Goal: Task Accomplishment & Management: Use online tool/utility

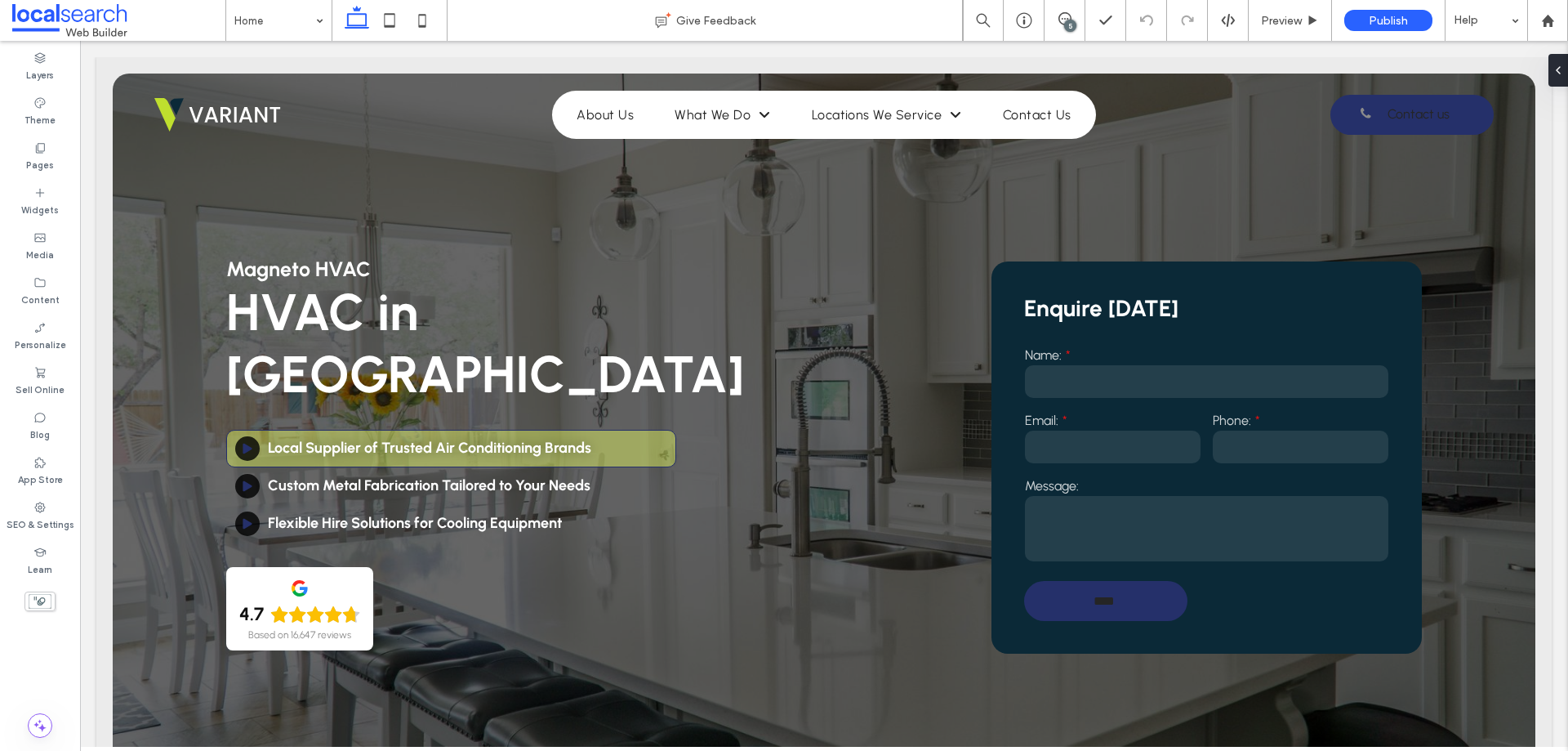
click at [43, 512] on icon at bounding box center [40, 507] width 13 height 13
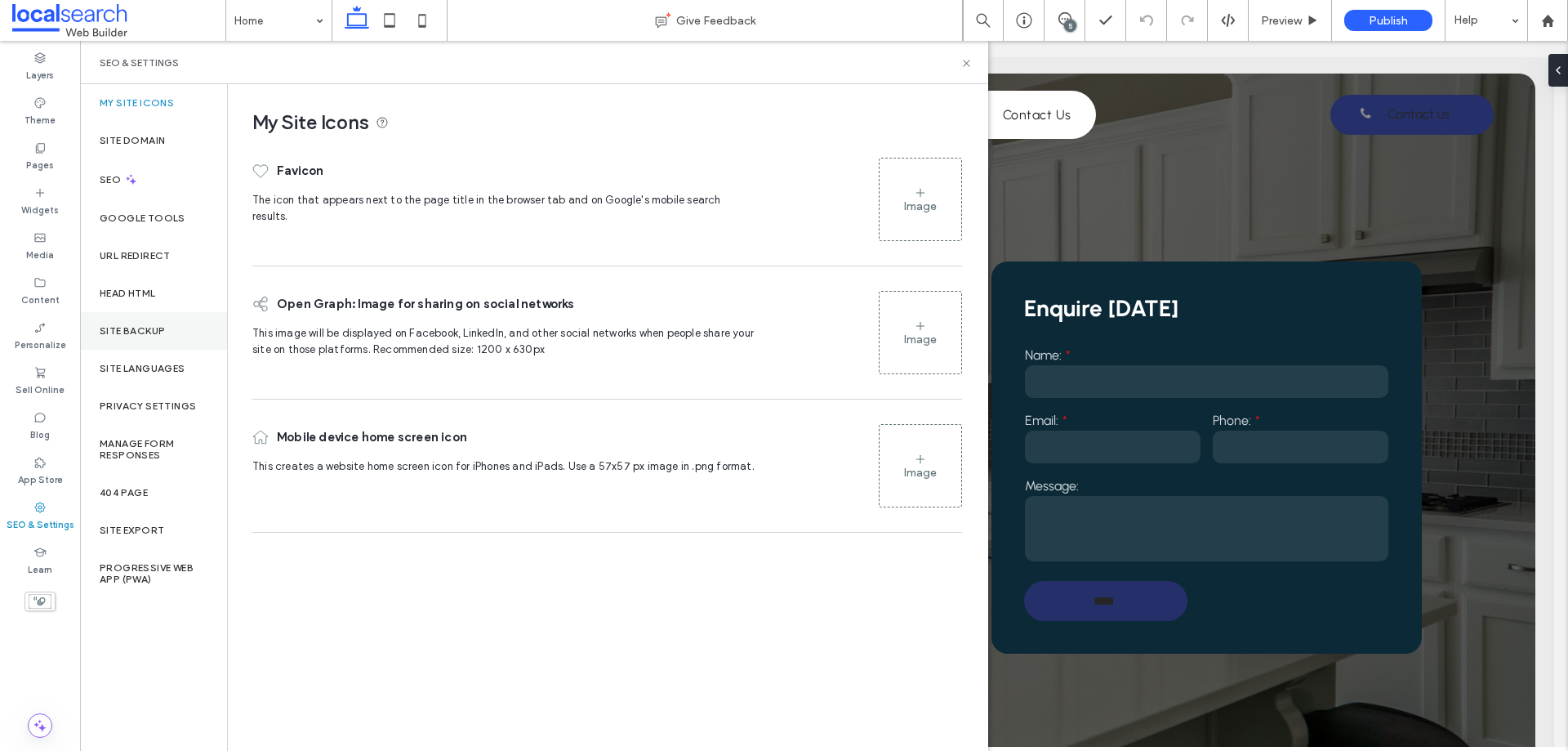
click at [139, 339] on div "Site Backup" at bounding box center [153, 331] width 147 height 38
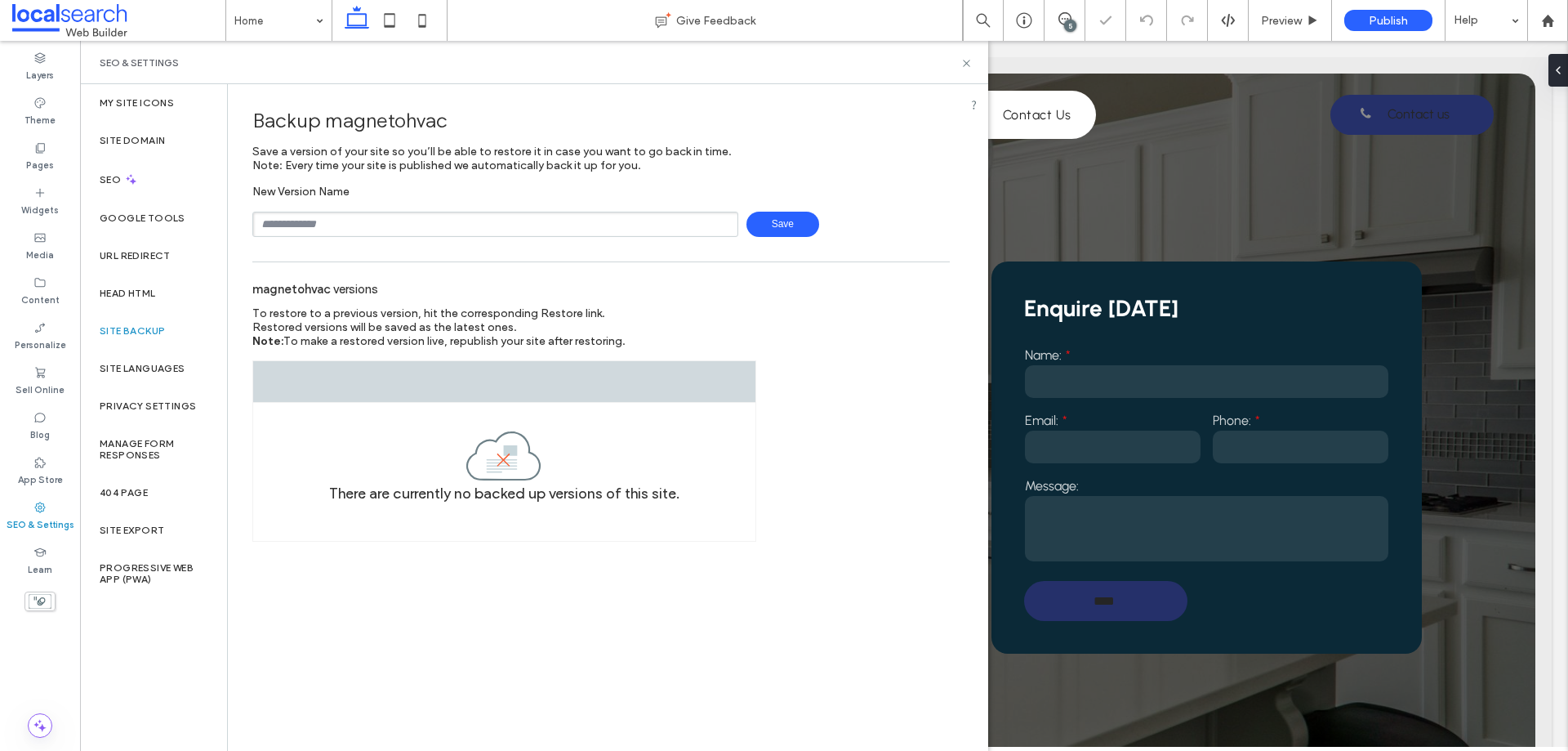
click at [347, 225] on input "text" at bounding box center [495, 224] width 486 height 26
type input "**********"
click at [759, 226] on span "Save" at bounding box center [782, 224] width 73 height 26
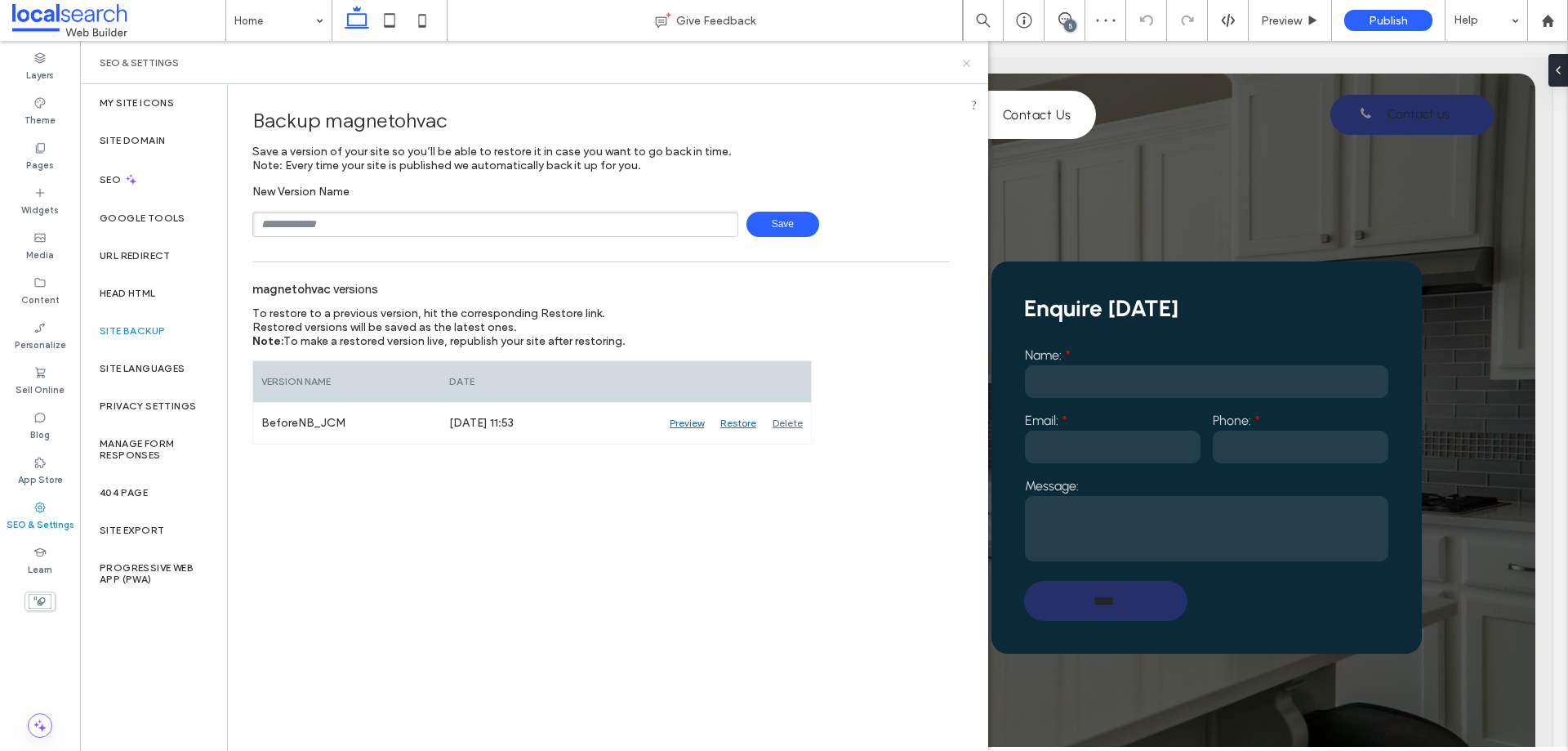
click at [966, 64] on icon at bounding box center [966, 63] width 12 height 12
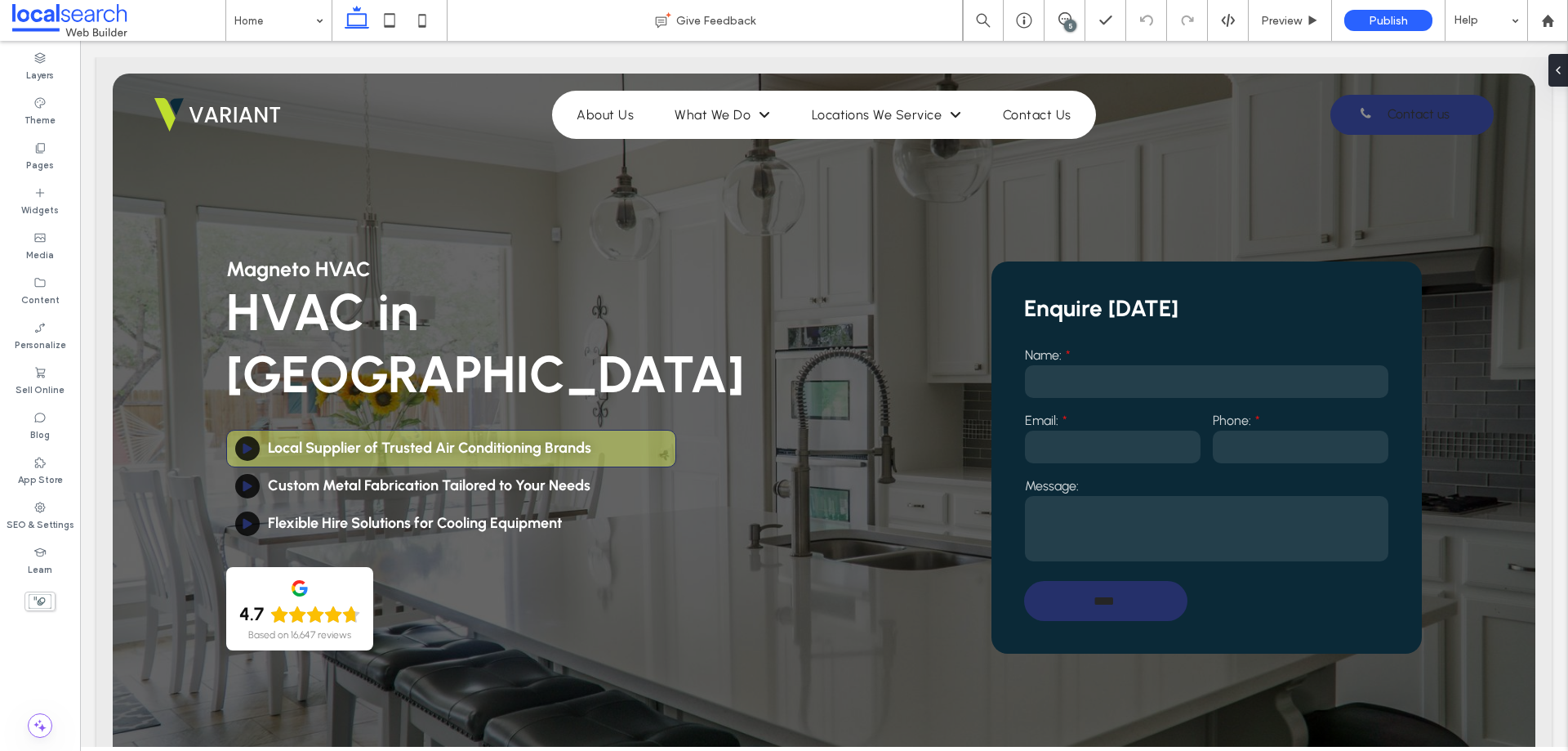
click at [1069, 20] on div "5" at bounding box center [1070, 26] width 12 height 12
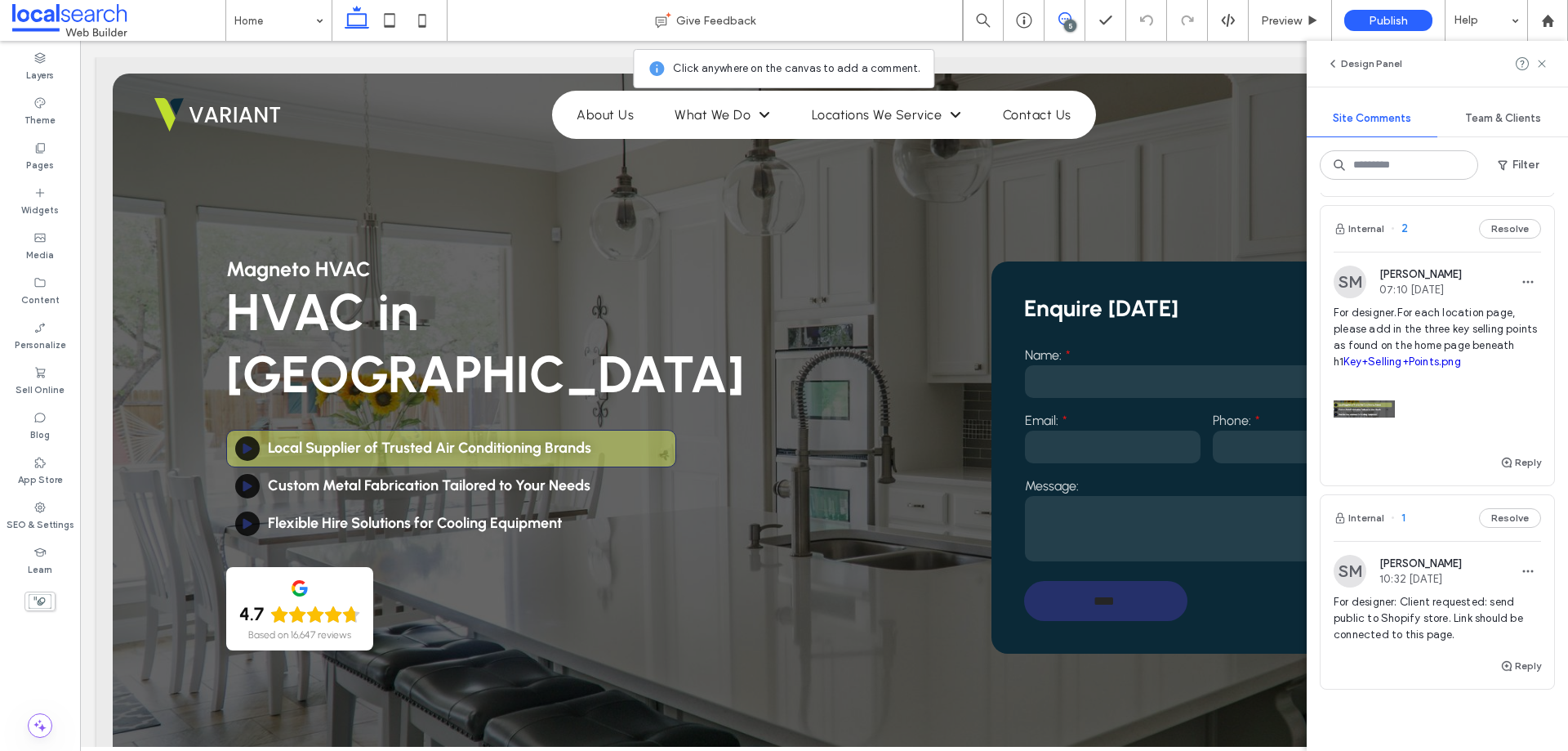
scroll to position [735, 0]
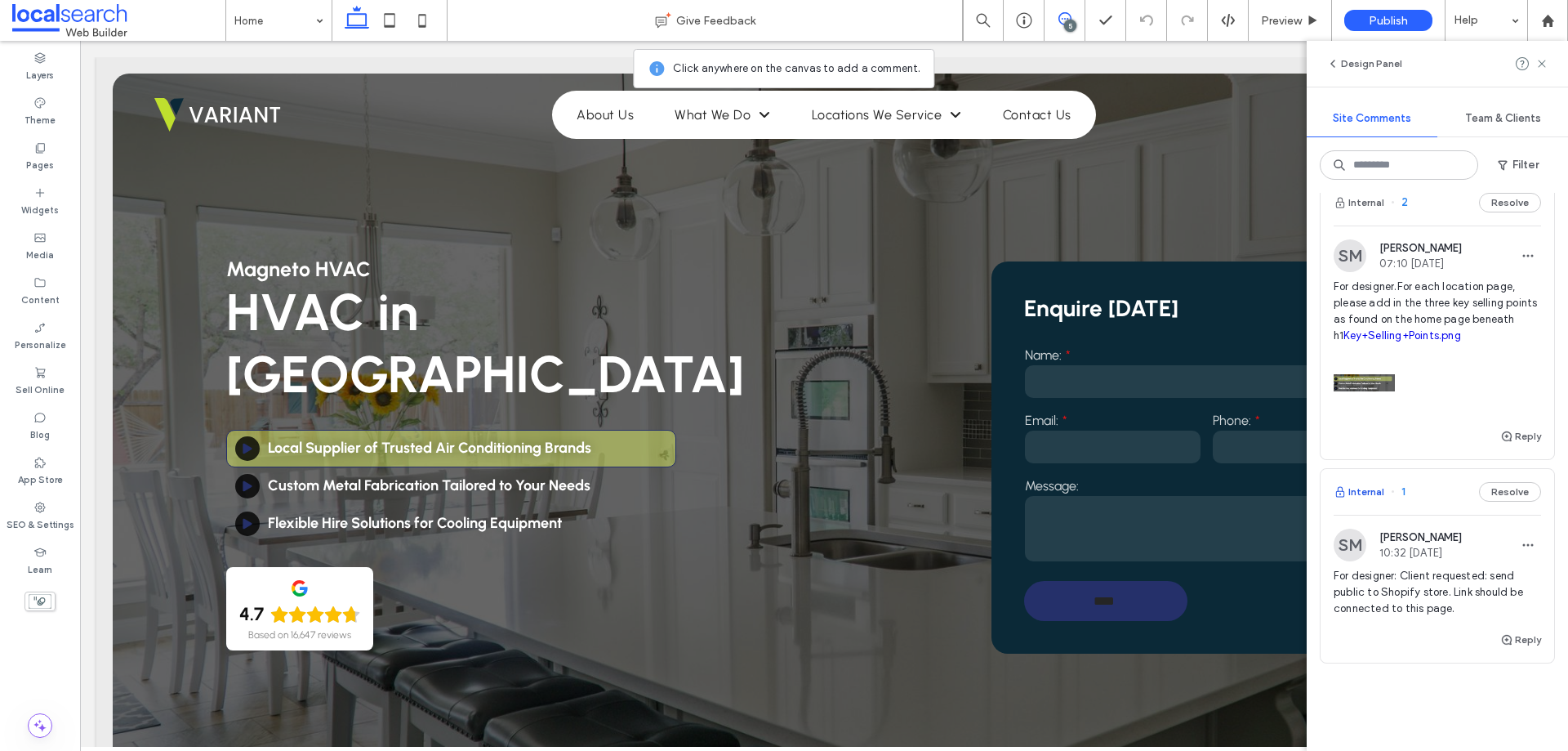
click at [1352, 482] on button "Internal" at bounding box center [1358, 492] width 50 height 19
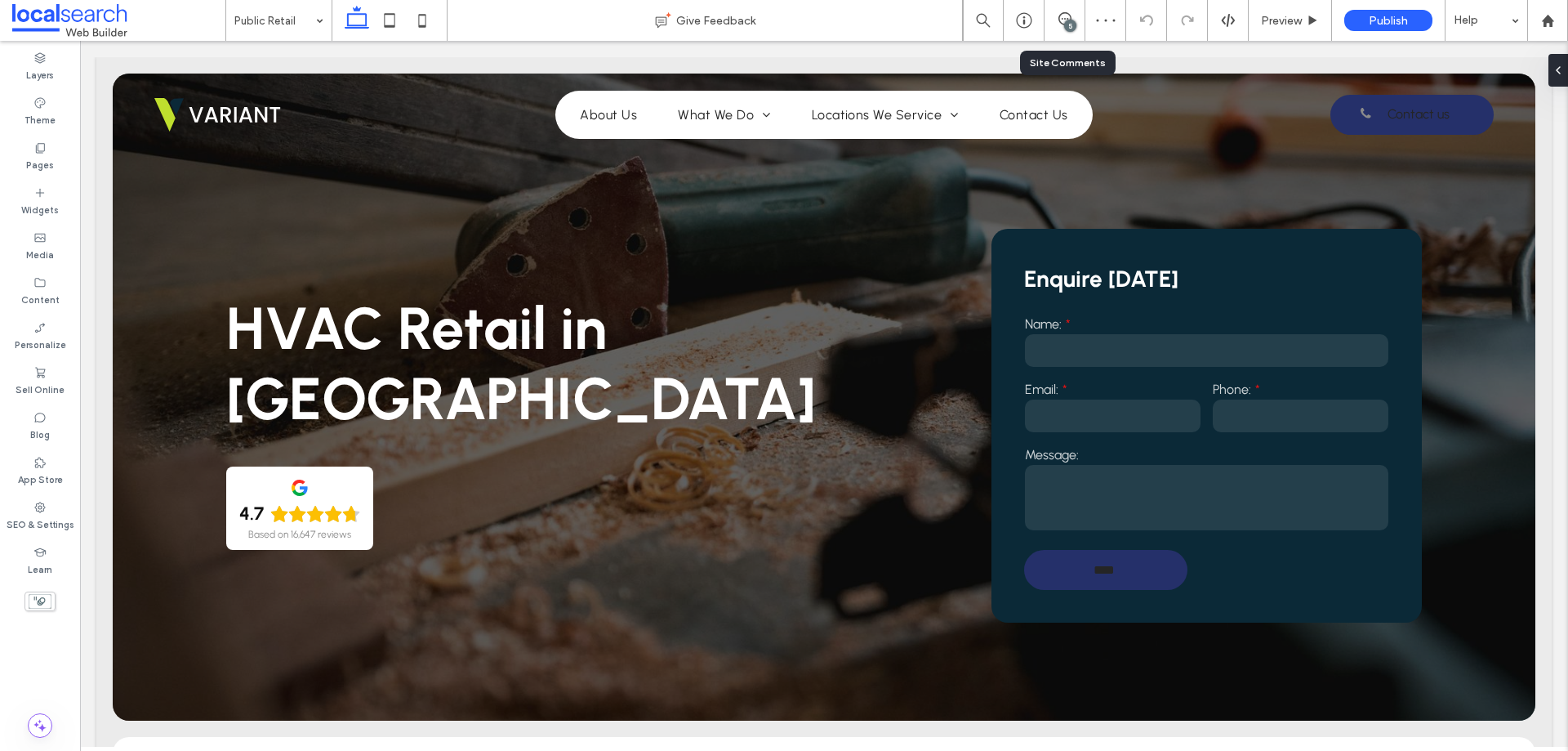
click at [1069, 26] on div "5" at bounding box center [1070, 26] width 12 height 12
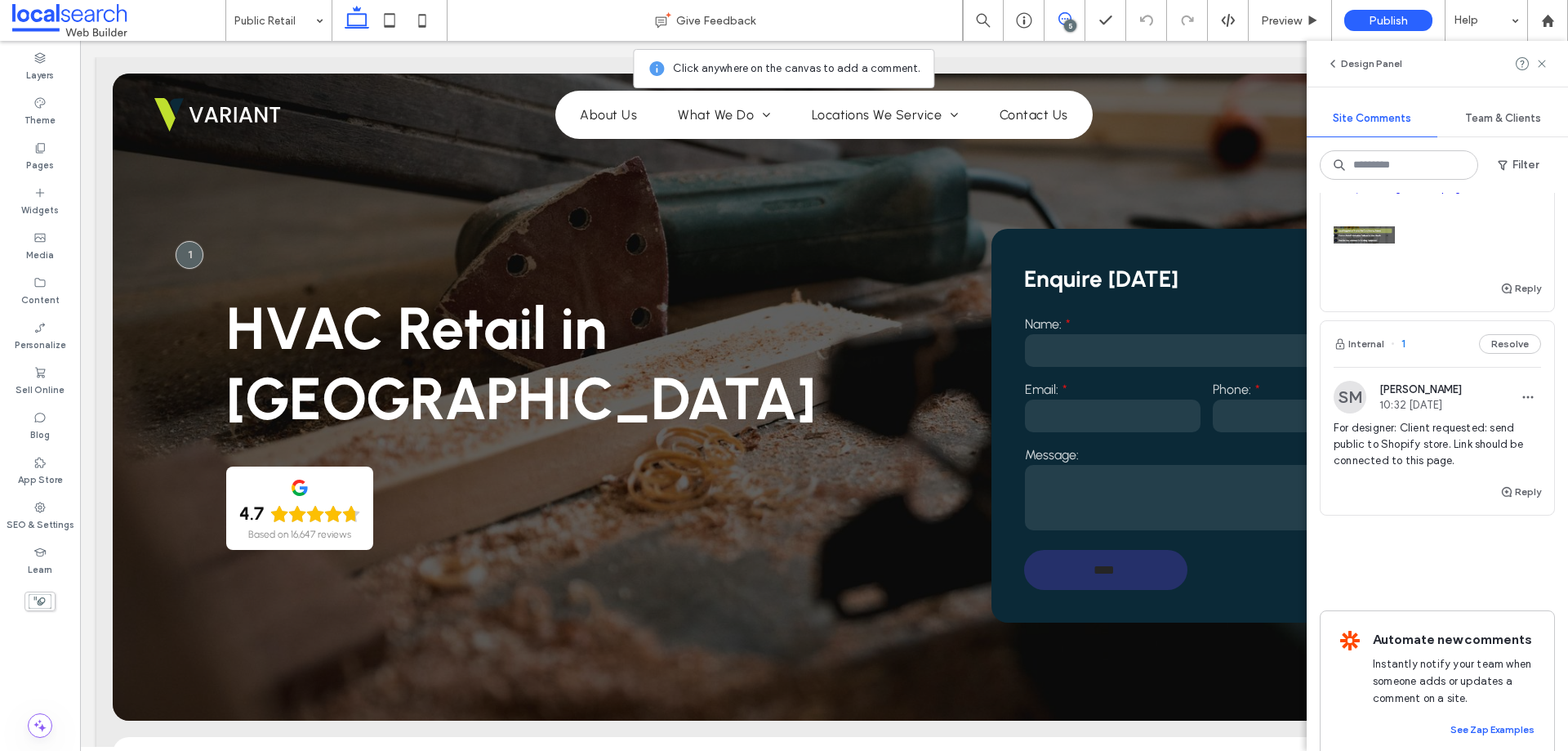
scroll to position [907, 0]
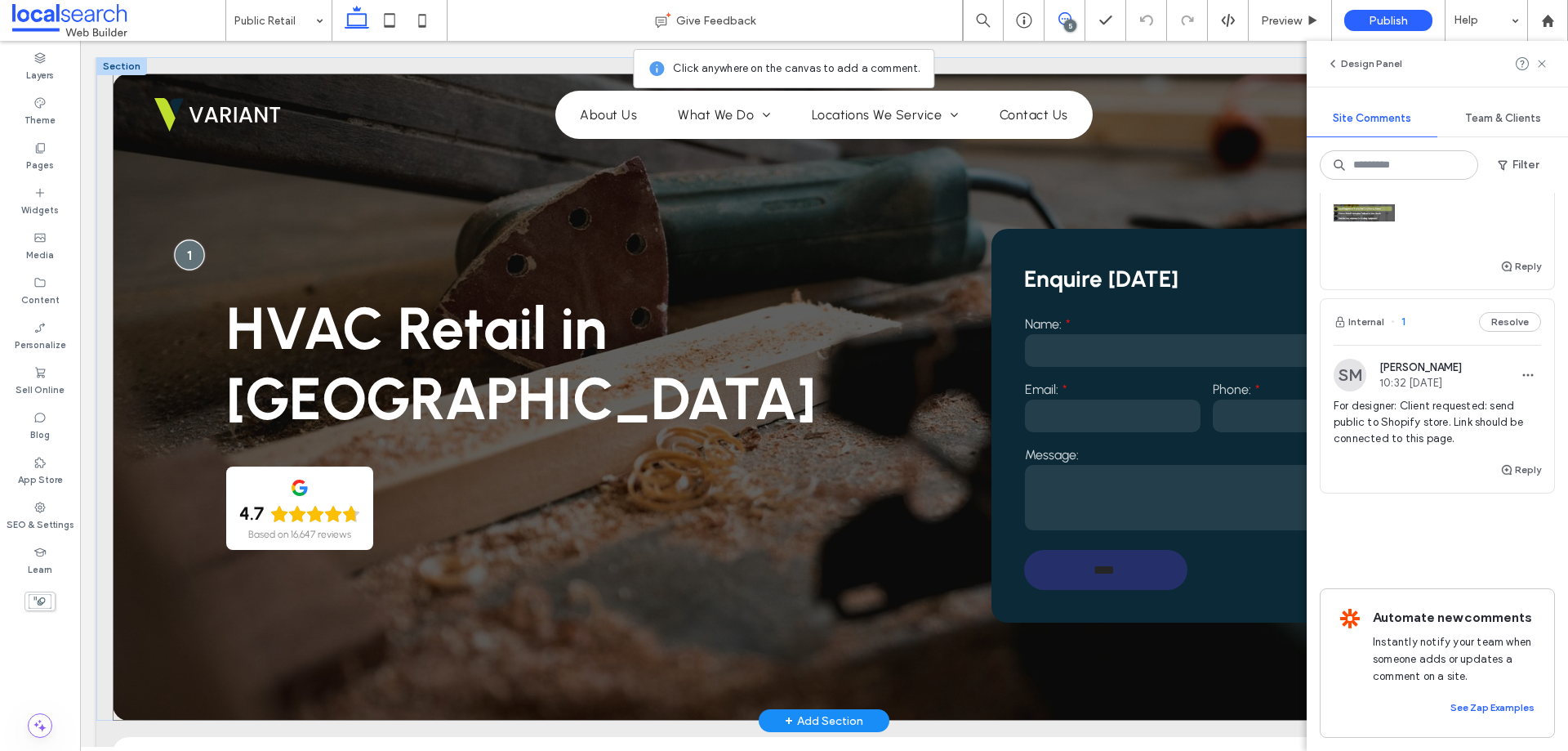
click at [191, 263] on div at bounding box center [189, 255] width 30 height 30
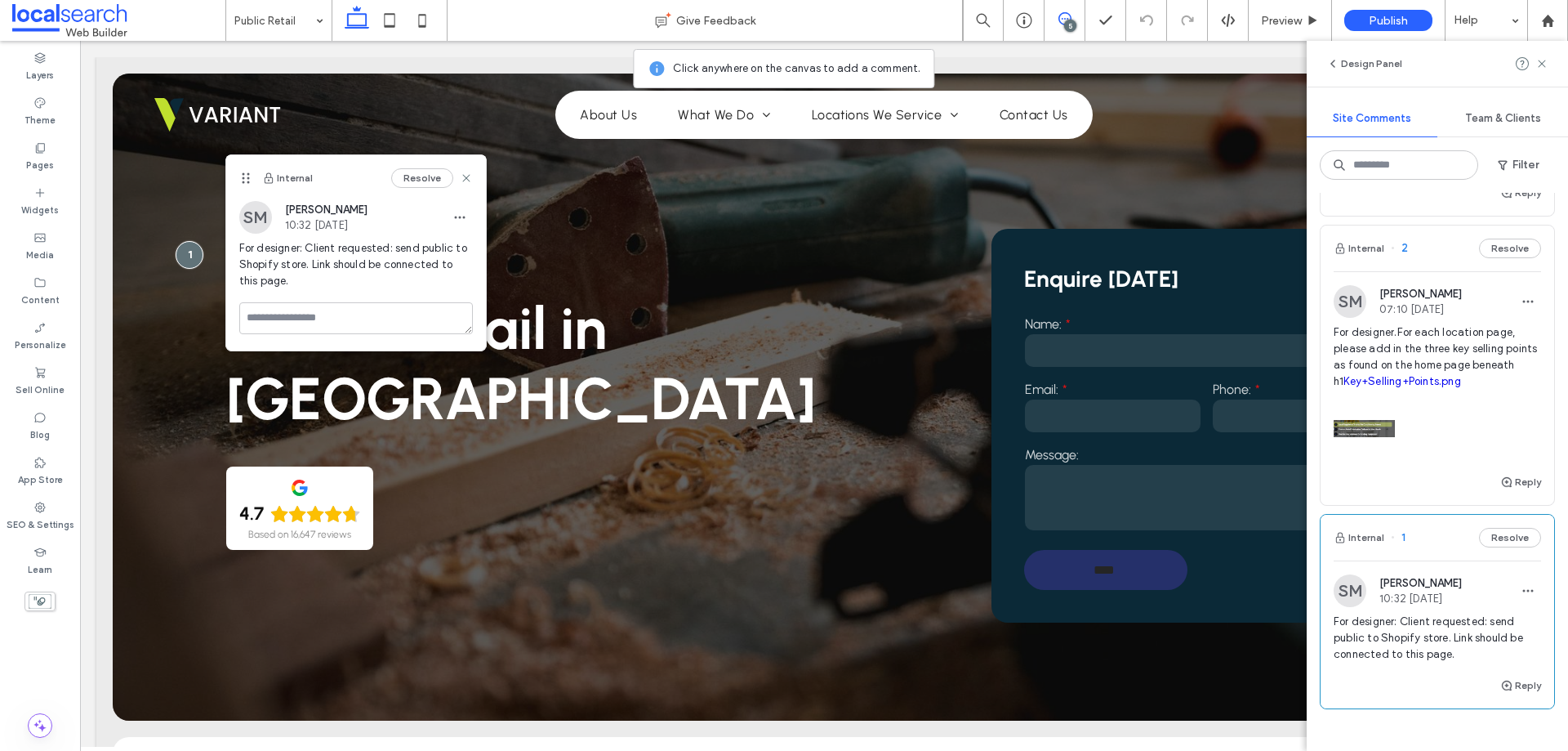
scroll to position [662, 0]
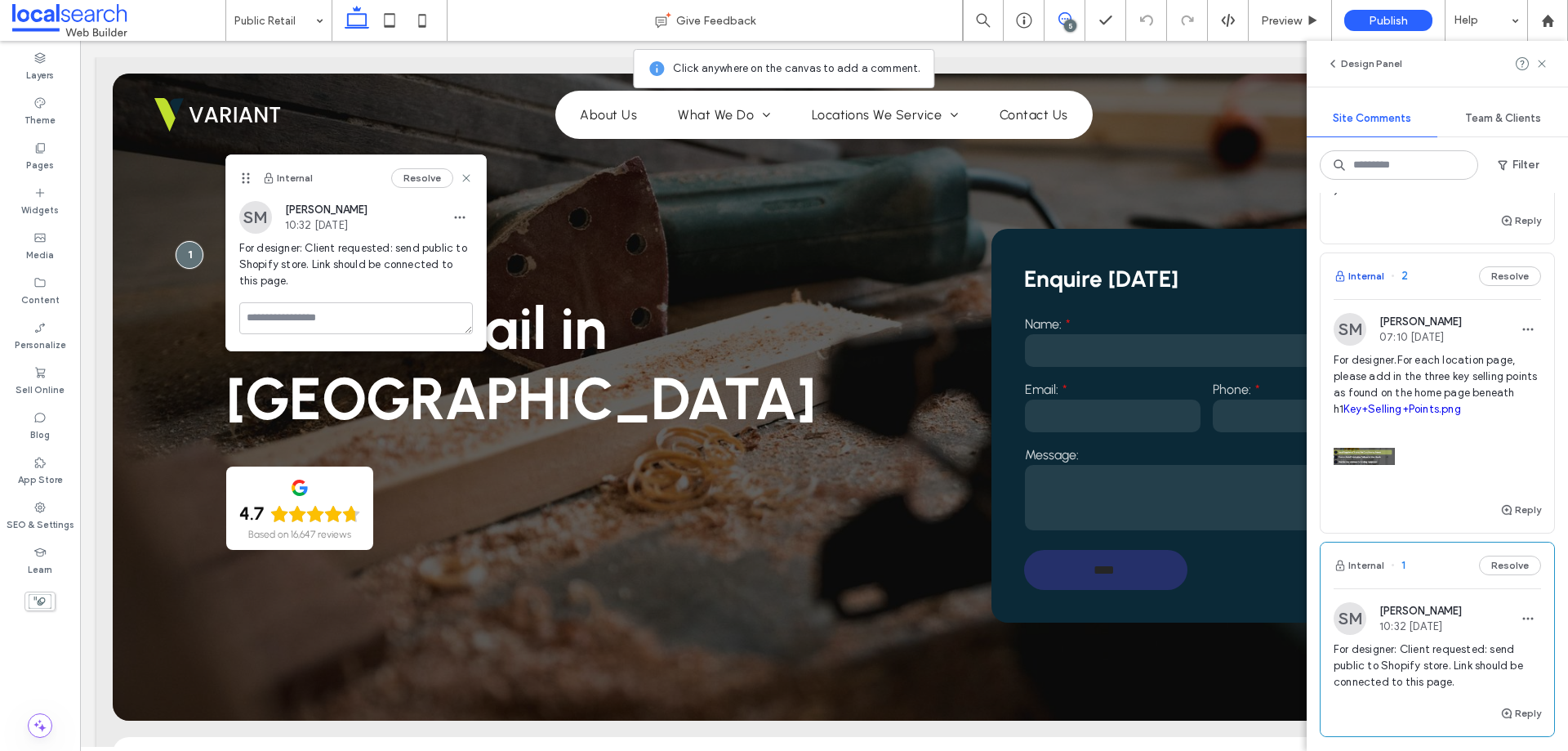
click at [1368, 266] on button "Internal" at bounding box center [1358, 276] width 50 height 19
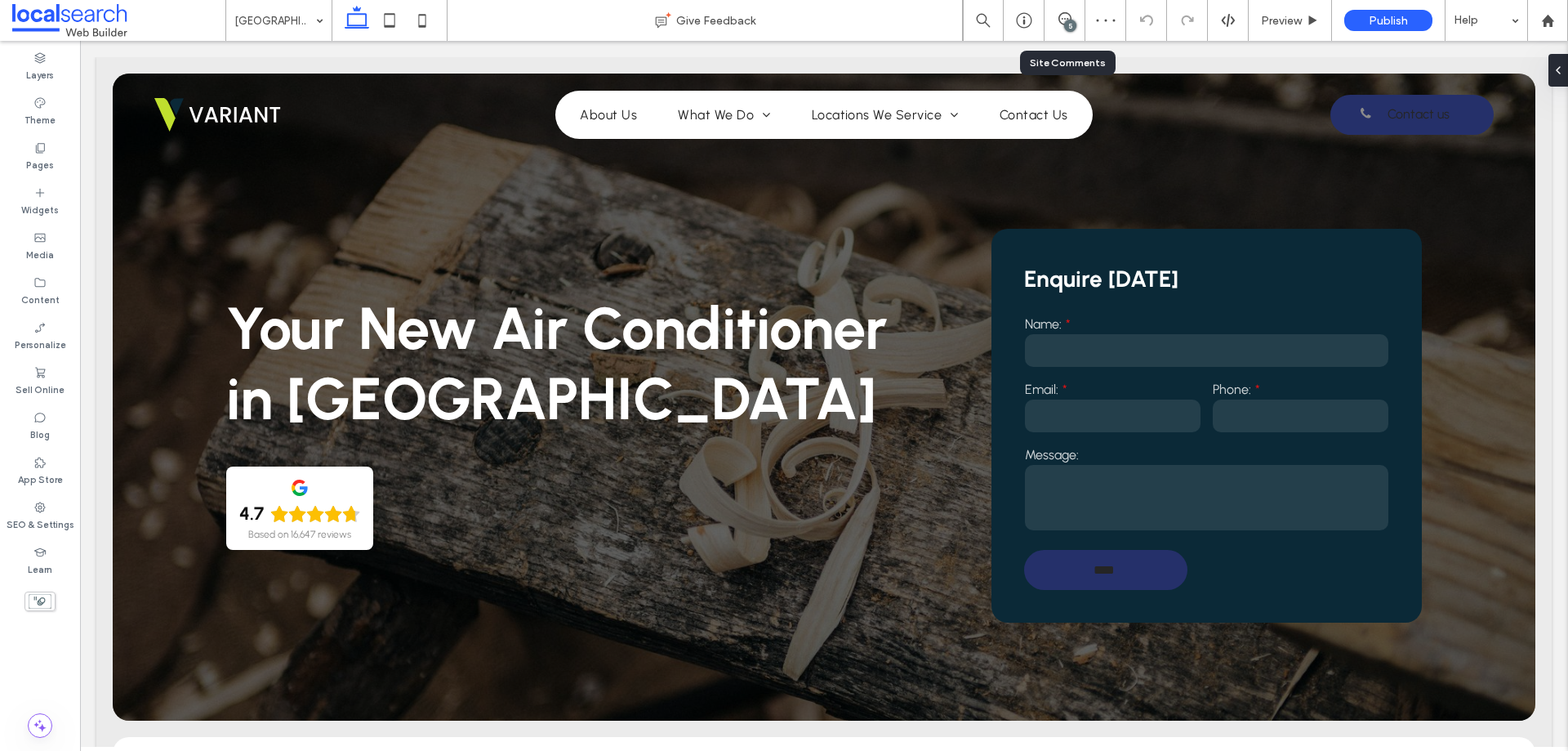
click at [1062, 29] on div "5" at bounding box center [1065, 20] width 41 height 41
click at [1063, 24] on use at bounding box center [1064, 19] width 13 height 13
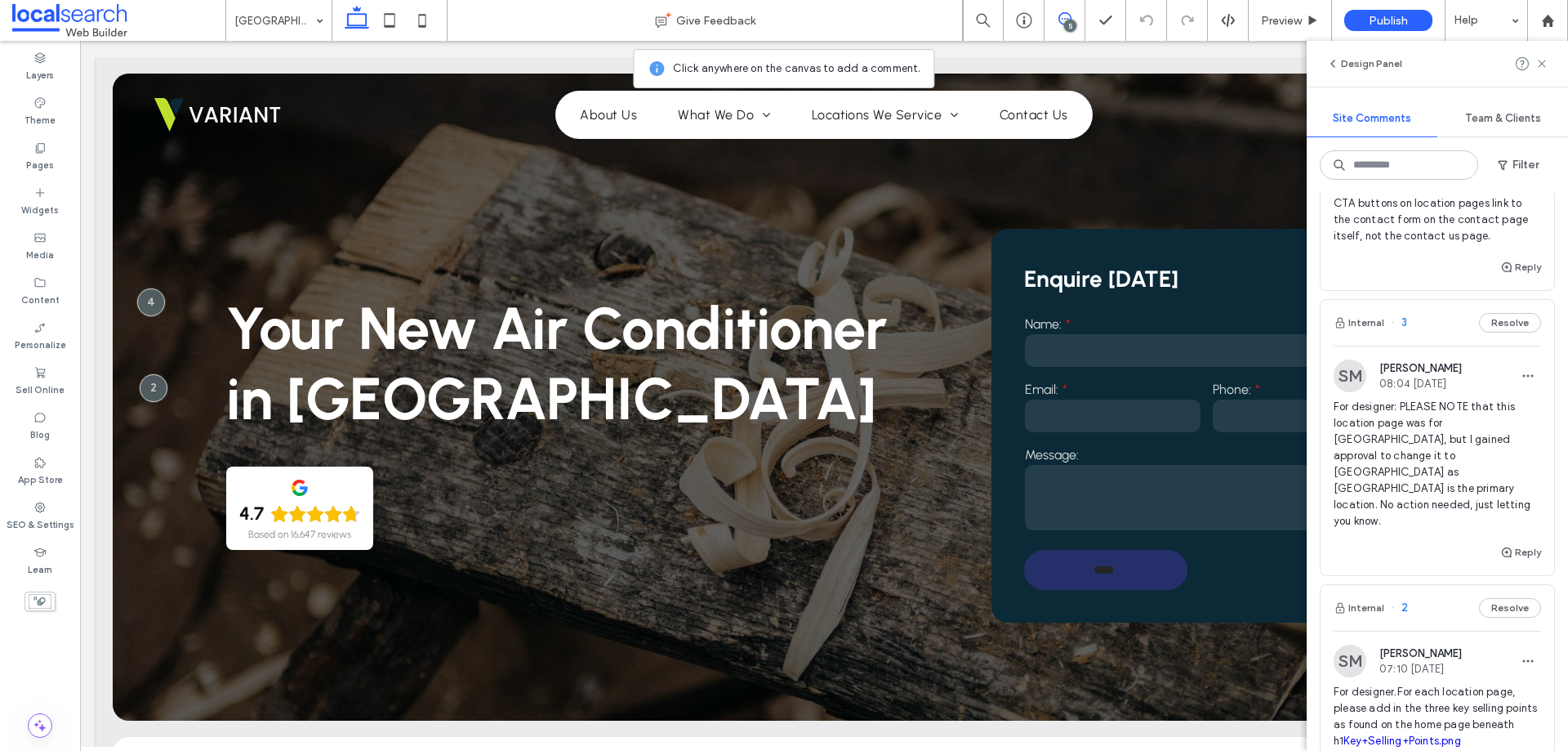
scroll to position [572, 0]
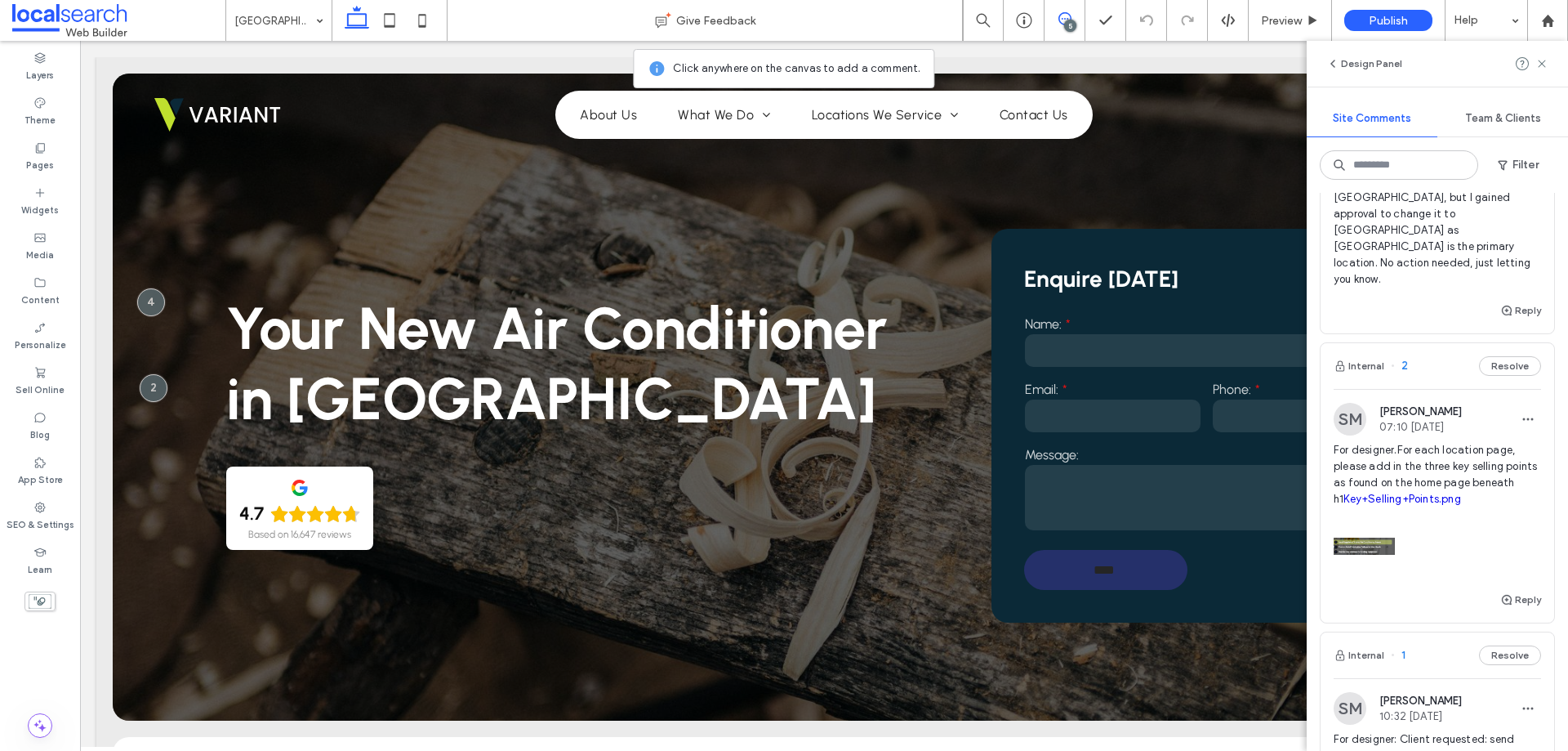
click at [1370, 525] on img at bounding box center [1365, 547] width 62 height 62
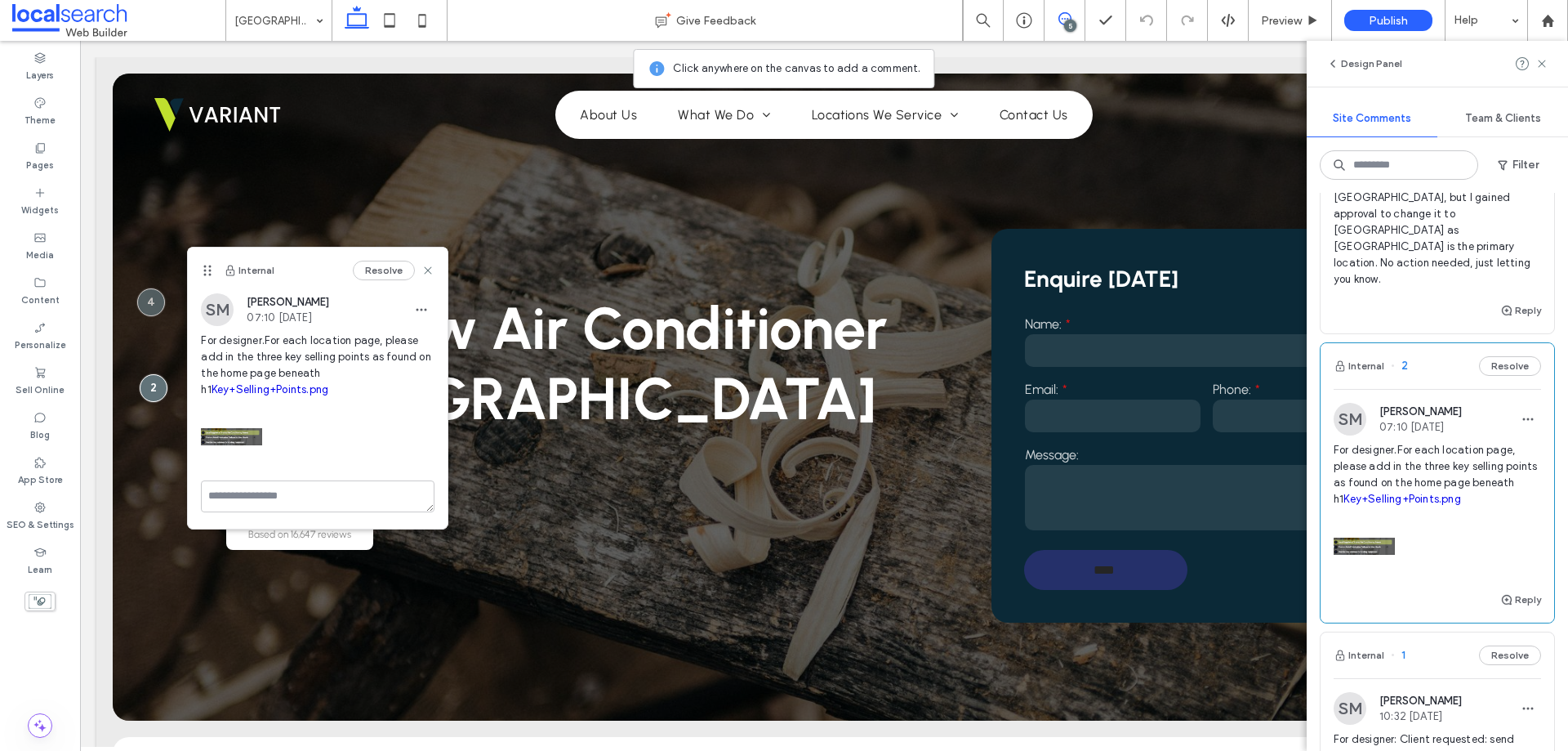
click at [1373, 493] on link "Key+Selling+Points.png" at bounding box center [1402, 499] width 117 height 12
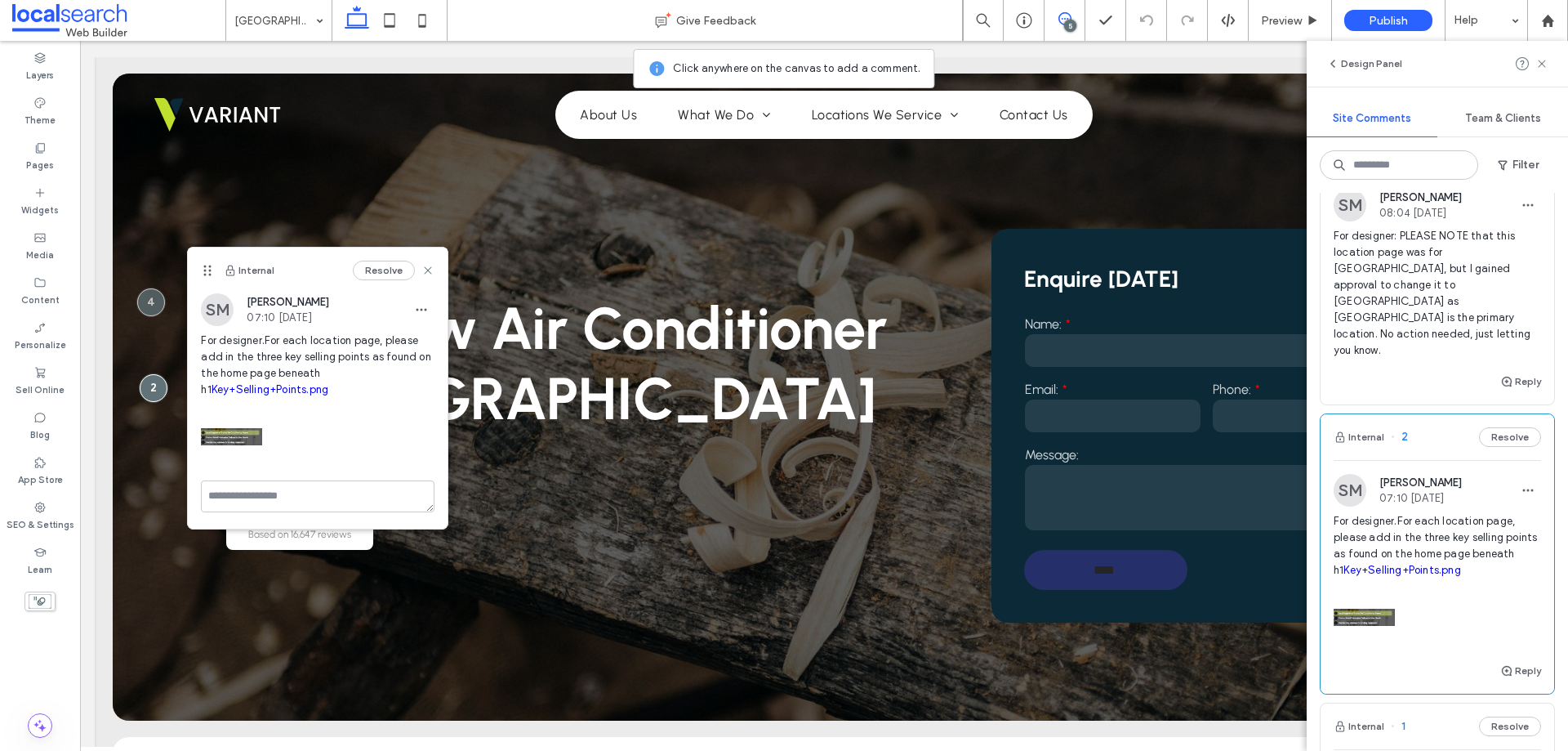
scroll to position [408, 0]
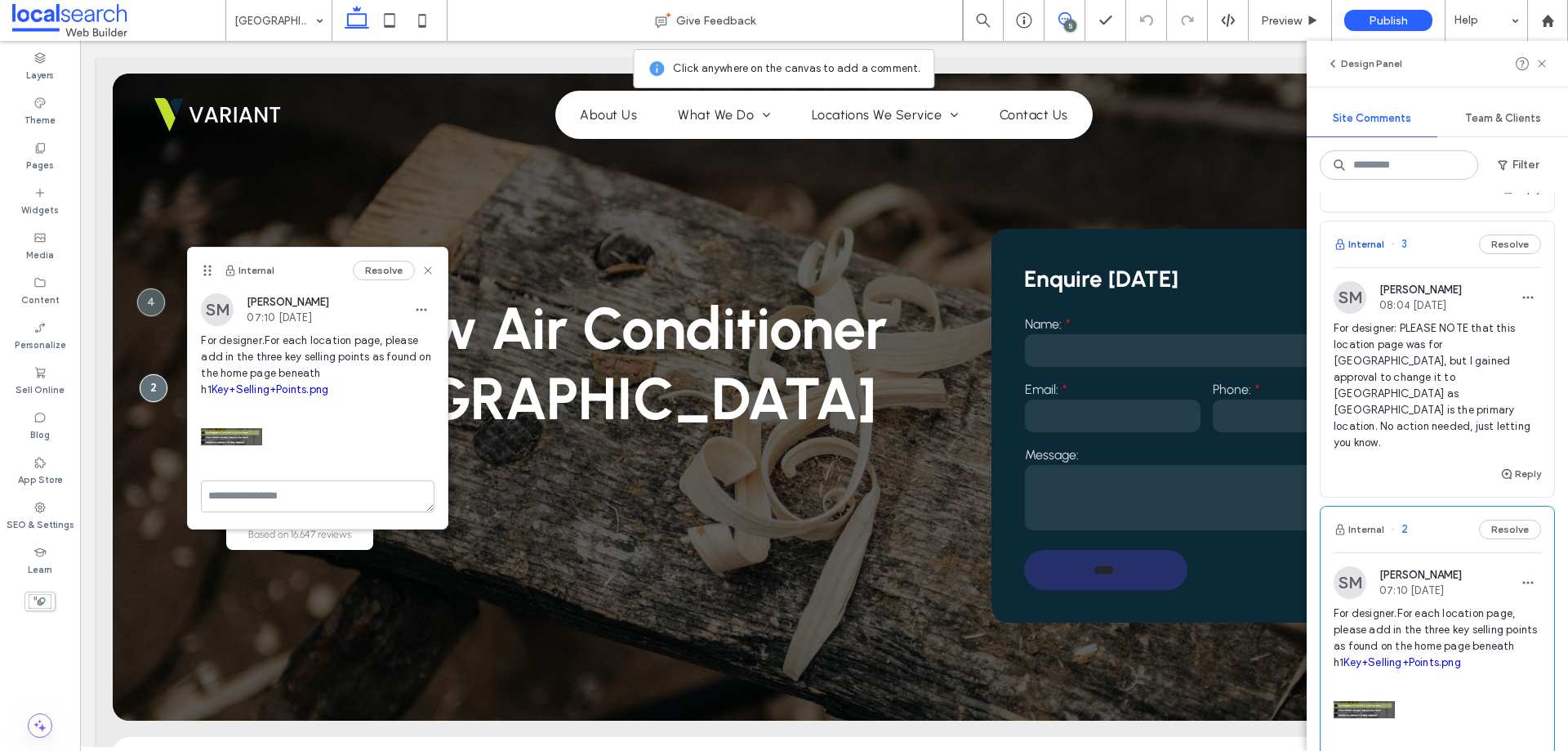
click at [1370, 247] on button "Internal" at bounding box center [1358, 244] width 50 height 19
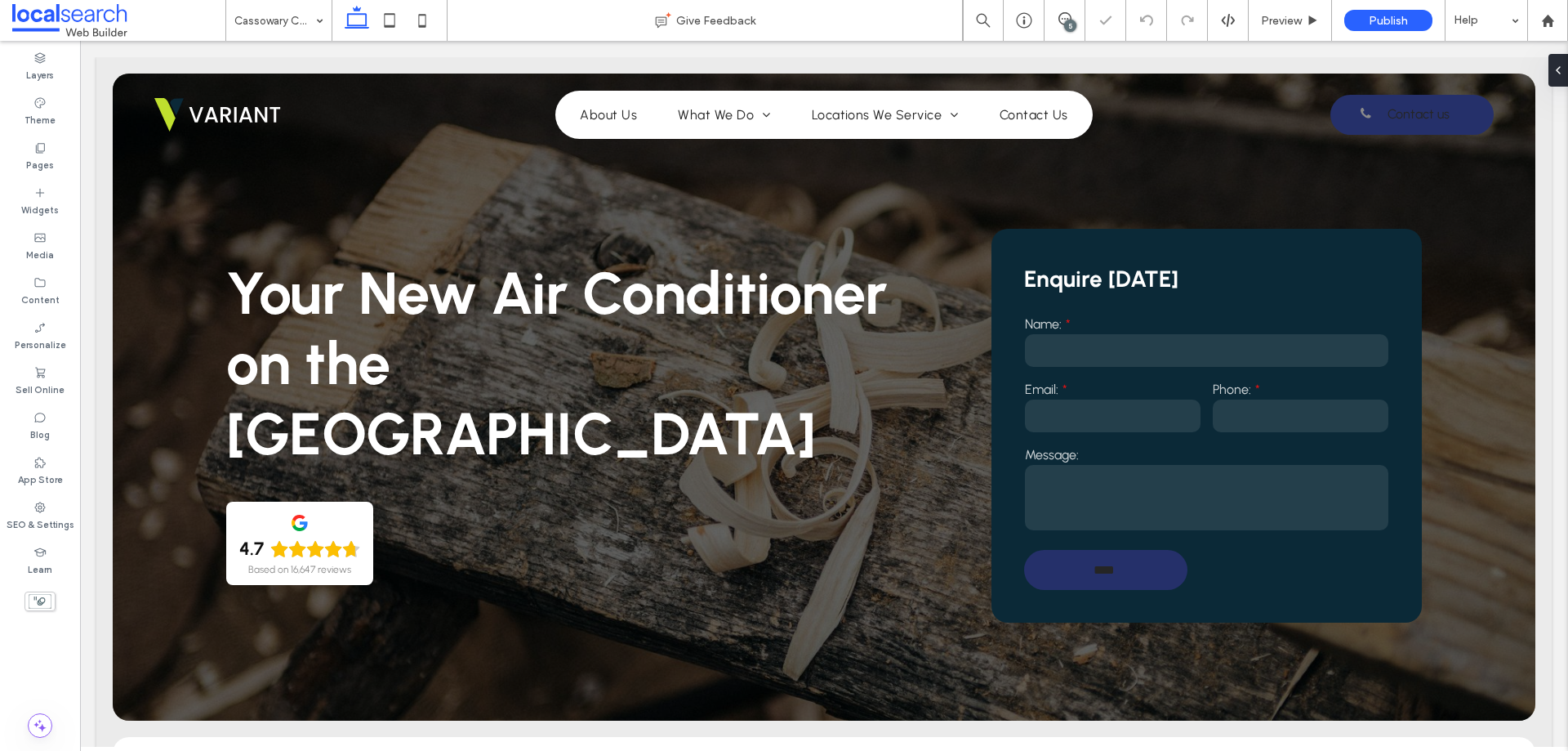
click at [1070, 30] on div "5" at bounding box center [1070, 26] width 12 height 12
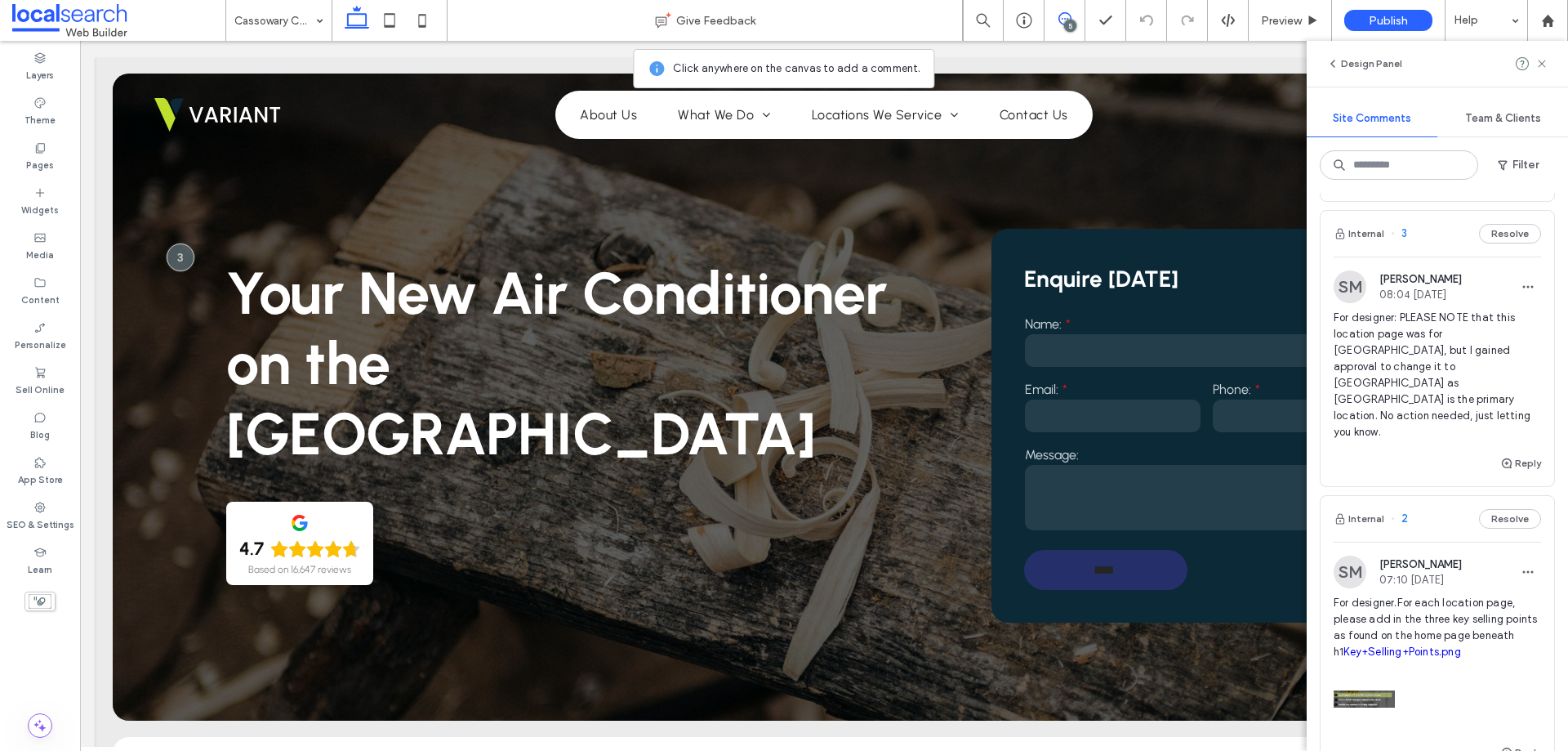
scroll to position [327, 0]
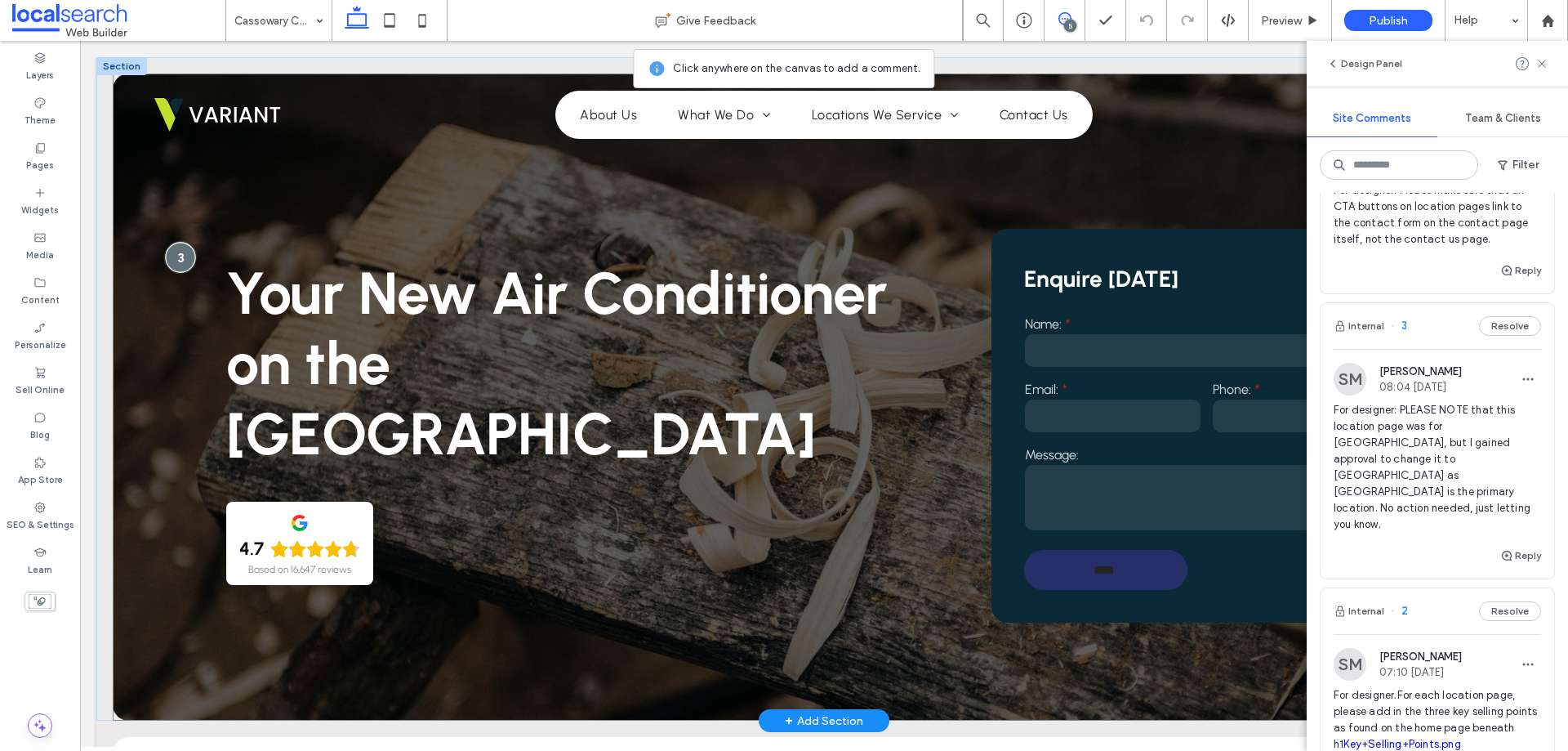
click at [174, 259] on div at bounding box center [180, 257] width 30 height 30
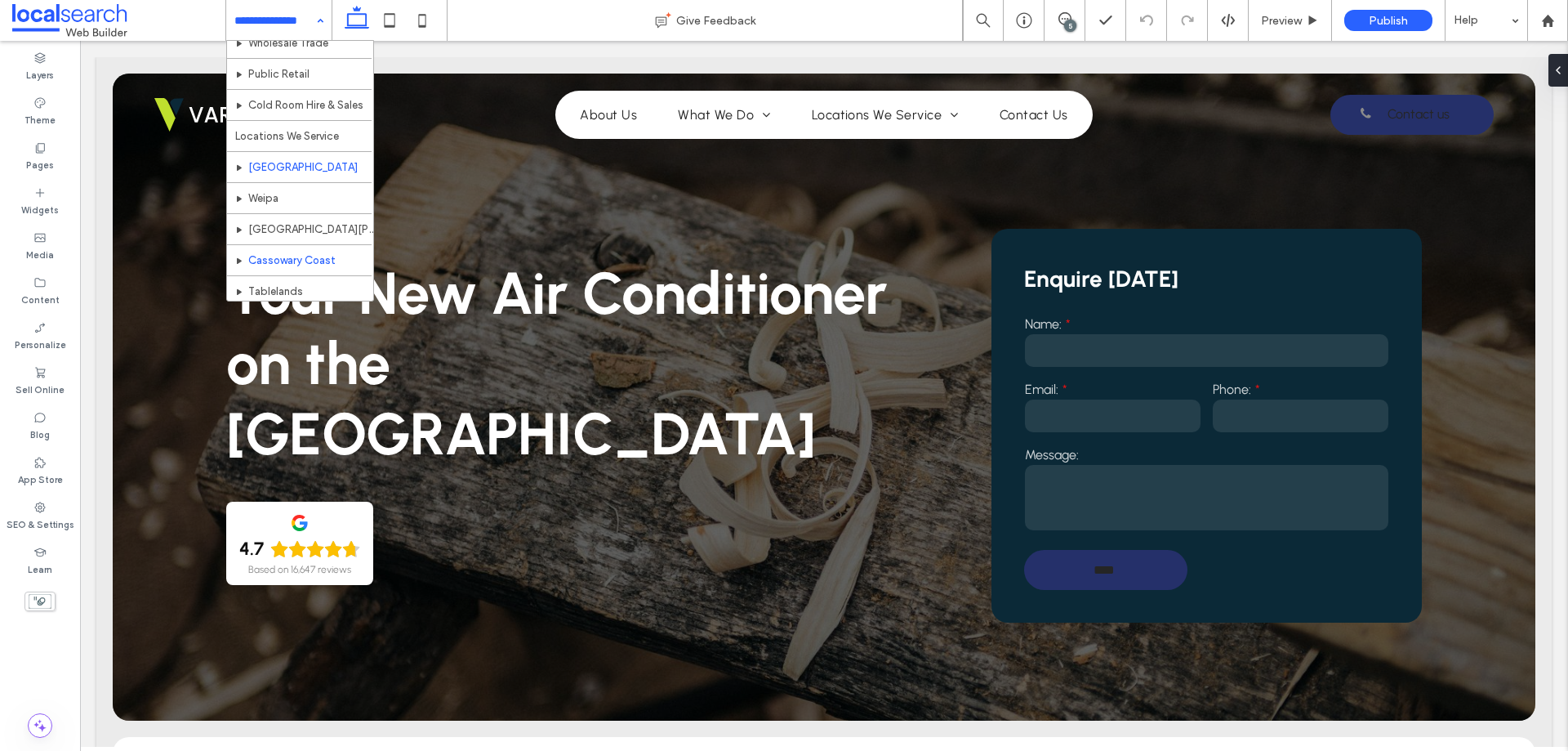
scroll to position [163, 0]
click at [326, 19] on div "Home About Us What We Do Services Wholesale Trade Public Retail Cold Room Hire …" at bounding box center [279, 20] width 106 height 41
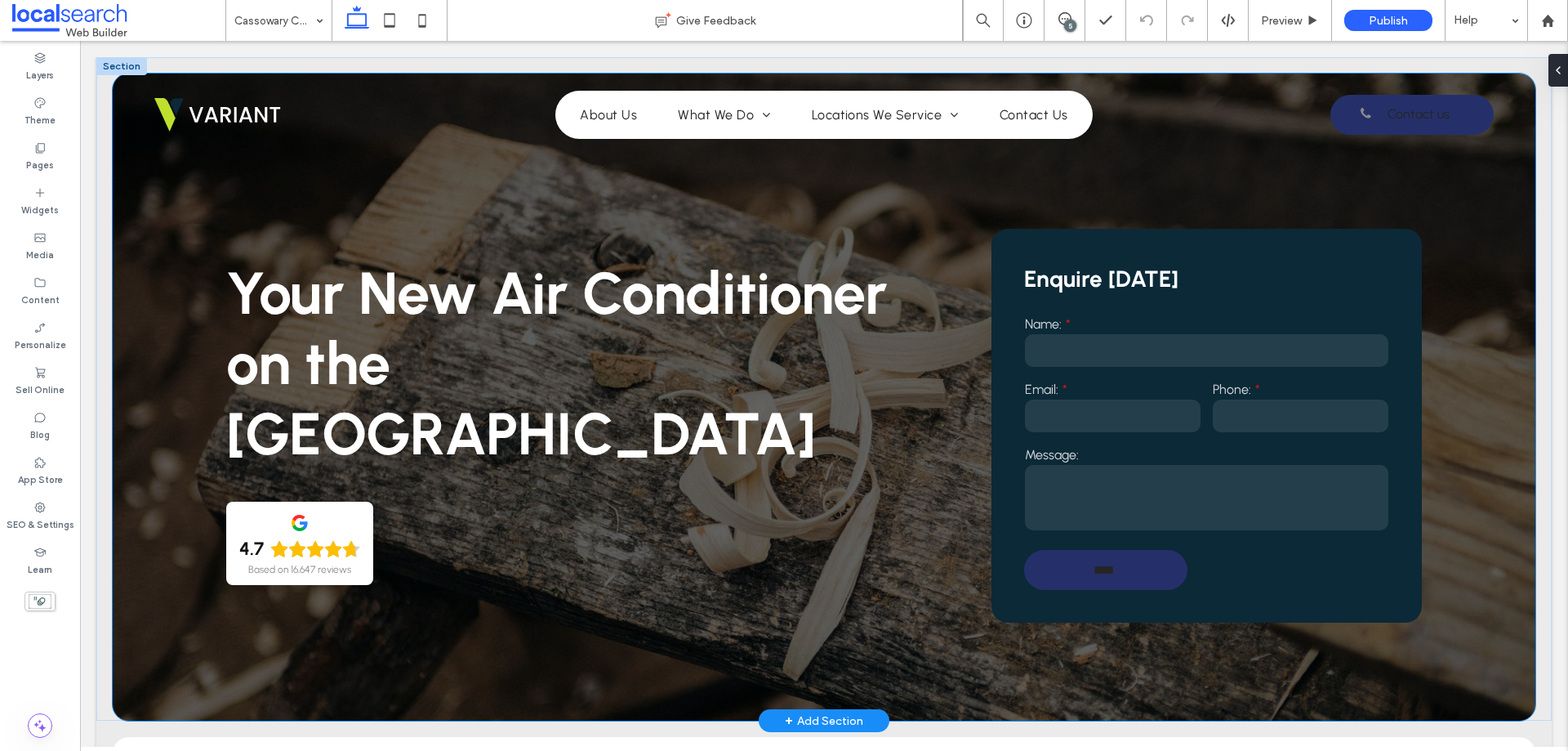
click at [203, 274] on div "Your New Air Conditioner on the [GEOGRAPHIC_DATA] 4.7 Based on 16,647 reviews E…" at bounding box center [824, 397] width 1423 height 647
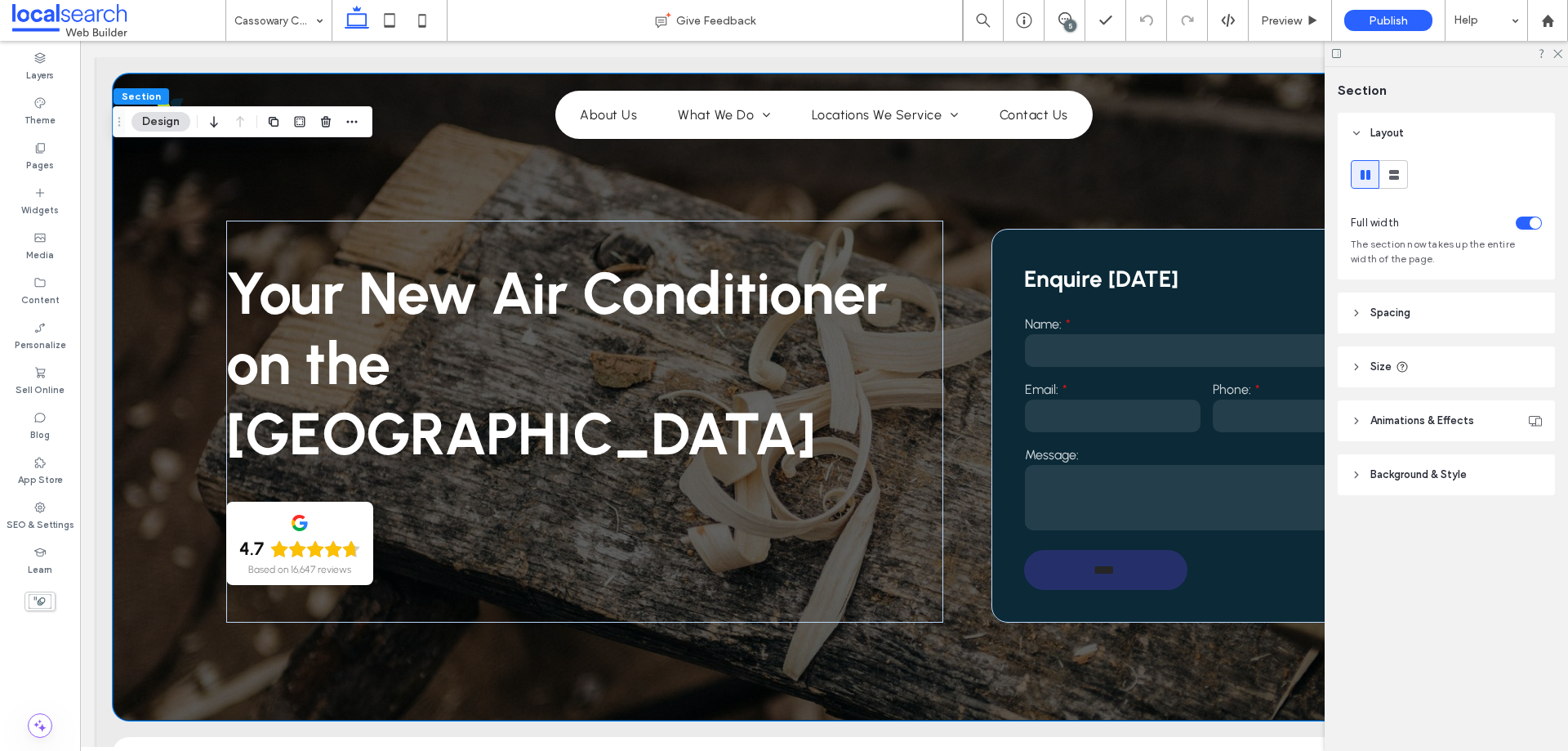
click at [1069, 20] on div "5" at bounding box center [1070, 26] width 12 height 12
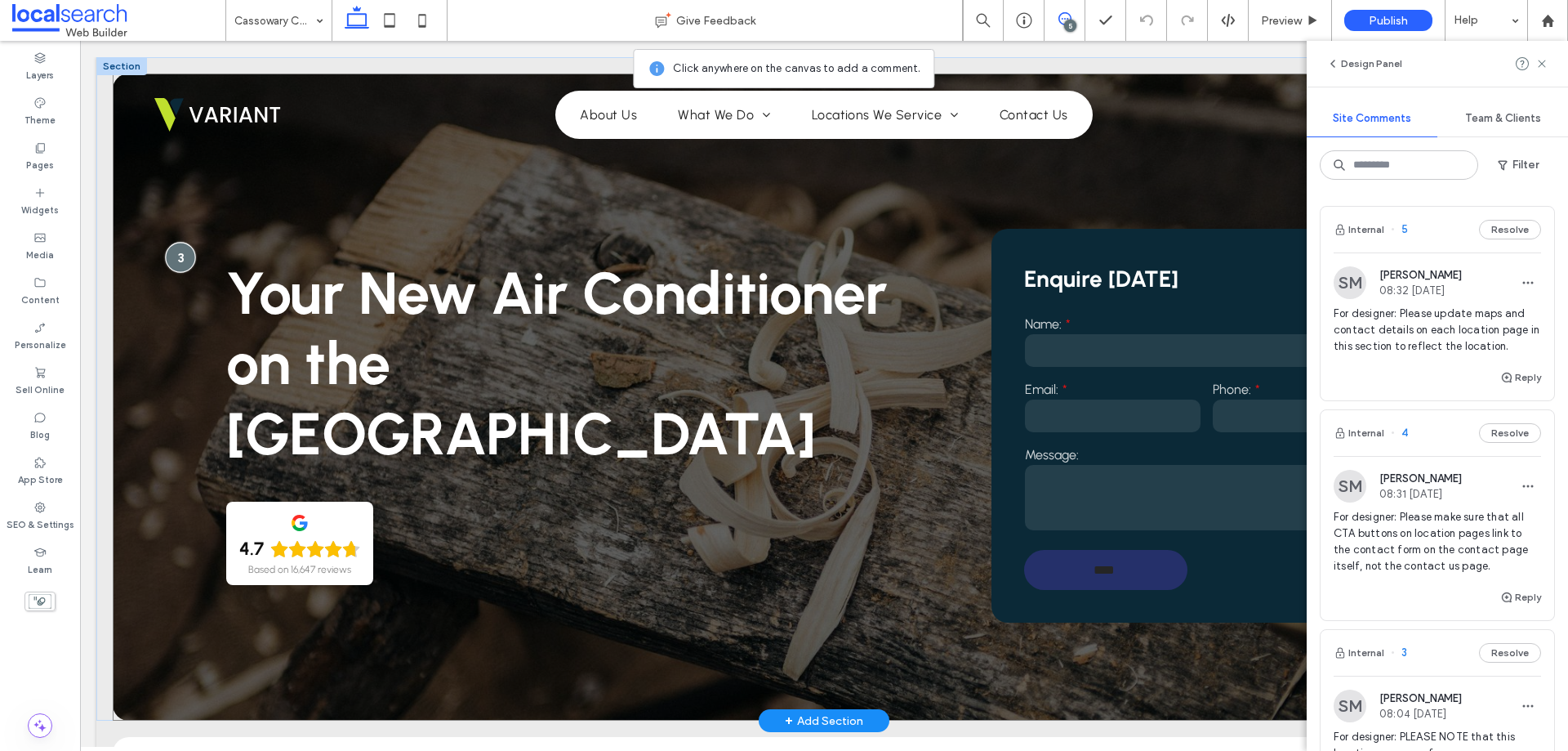
click at [179, 259] on div at bounding box center [180, 257] width 30 height 30
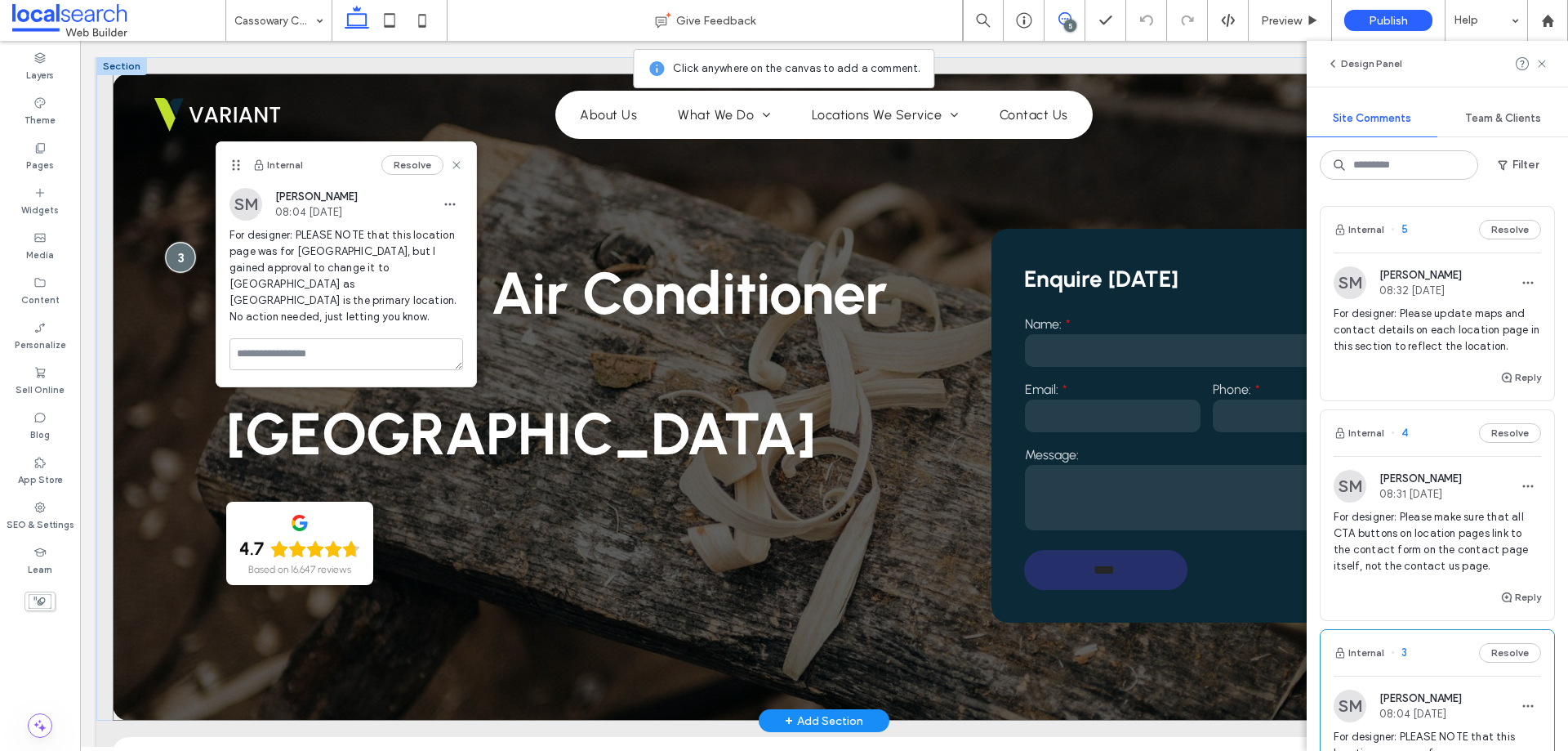
click at [168, 256] on div at bounding box center [180, 257] width 30 height 30
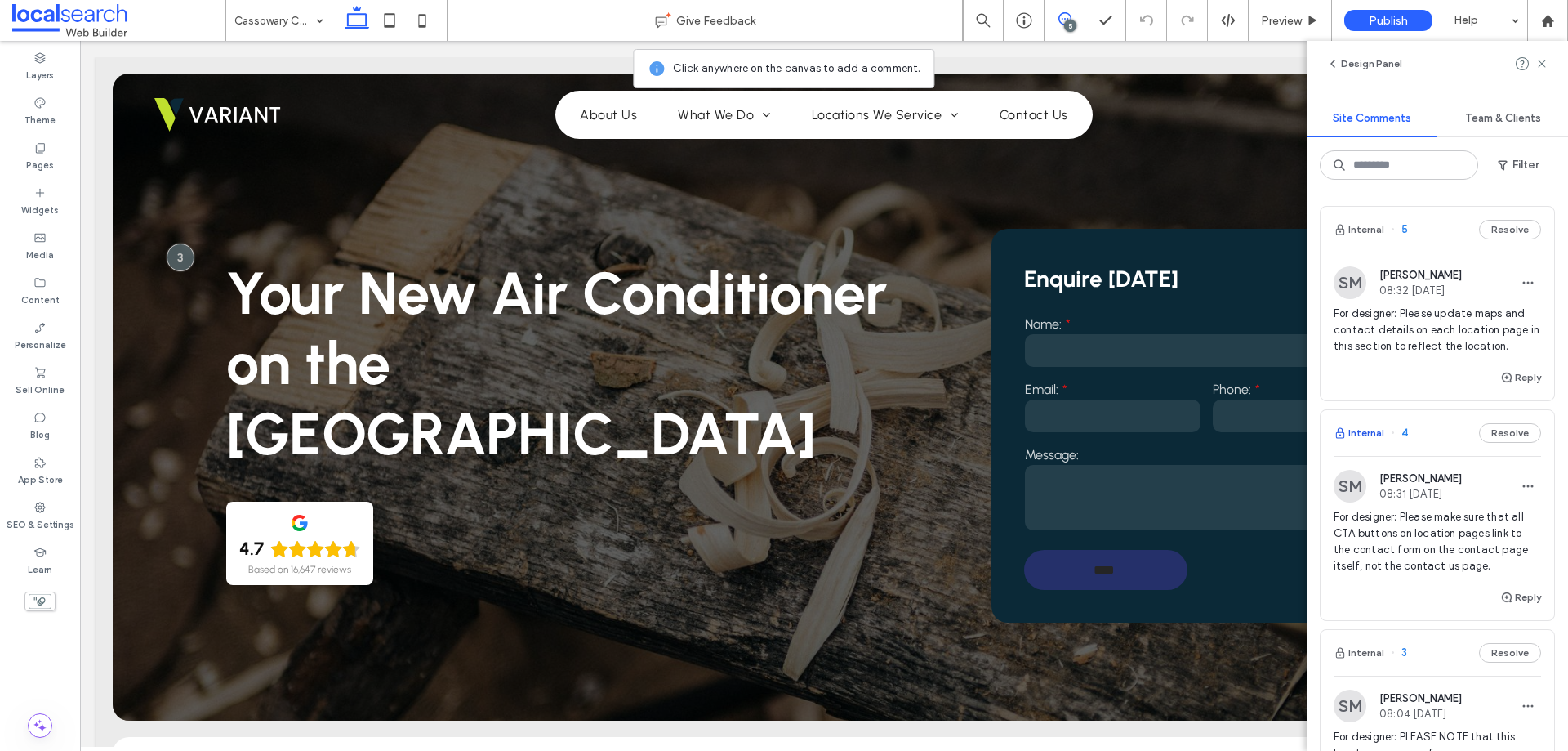
click at [1365, 431] on button "Internal" at bounding box center [1358, 433] width 50 height 19
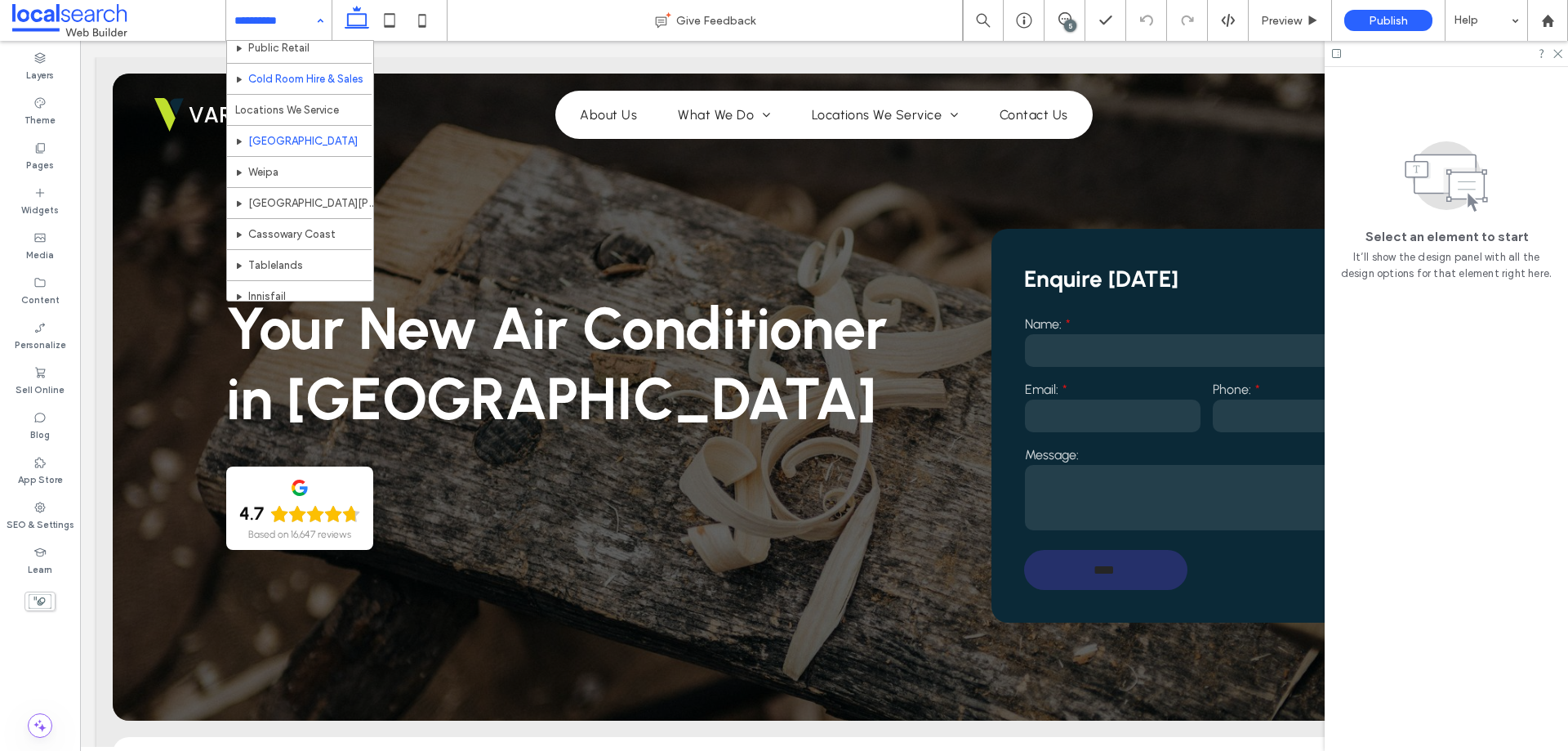
scroll to position [245, 0]
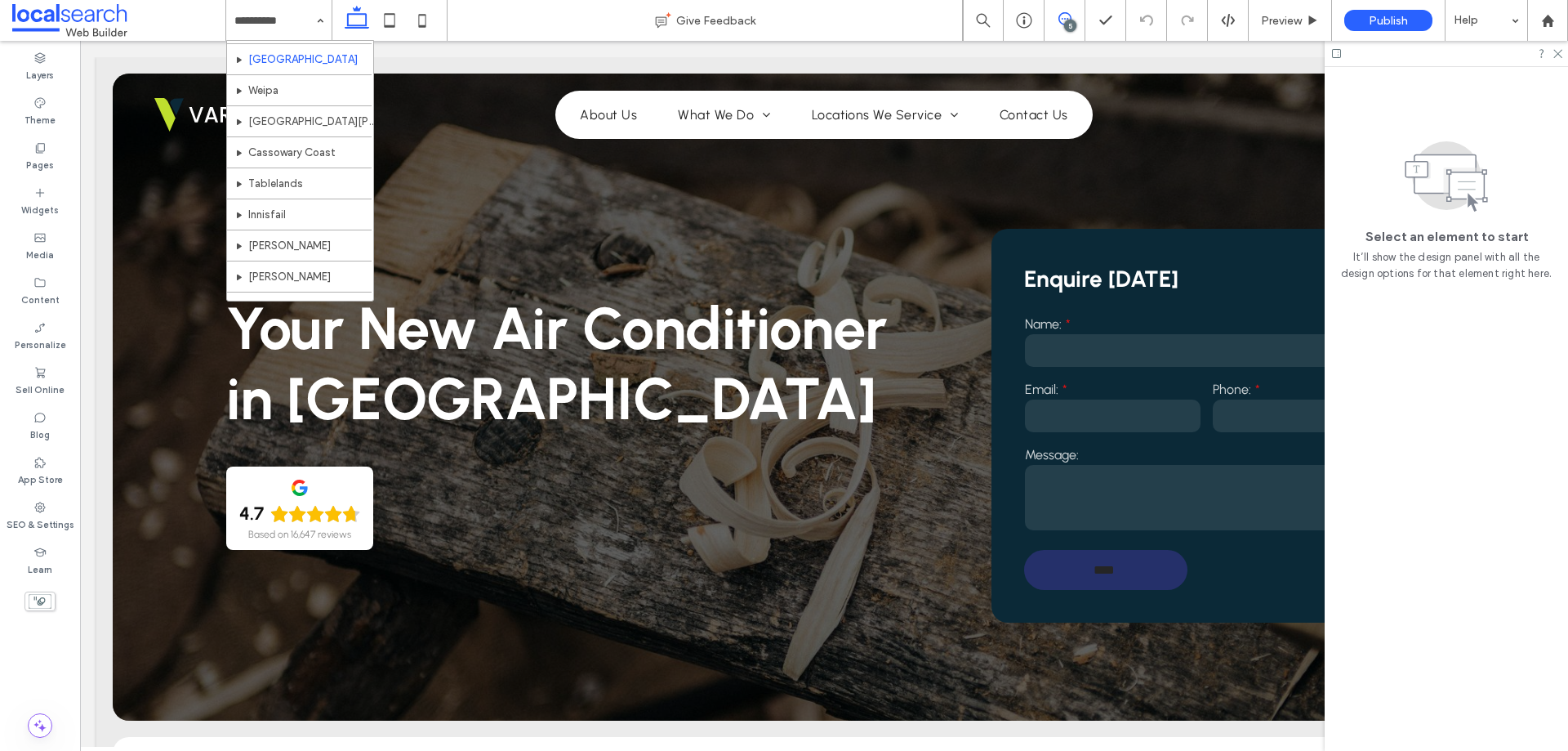
click at [1069, 12] on icon at bounding box center [1064, 19] width 13 height 13
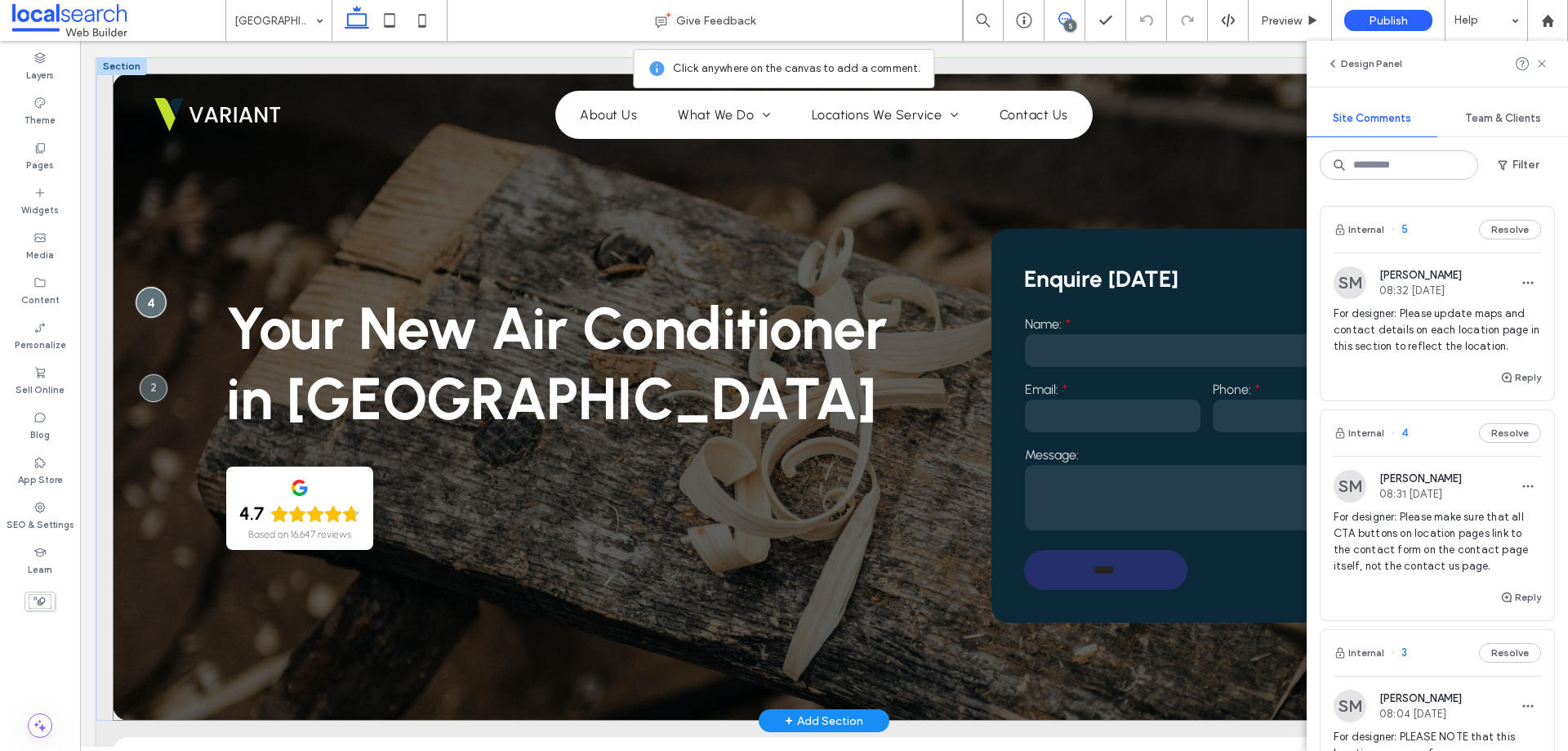
click at [152, 296] on div at bounding box center [151, 301] width 30 height 30
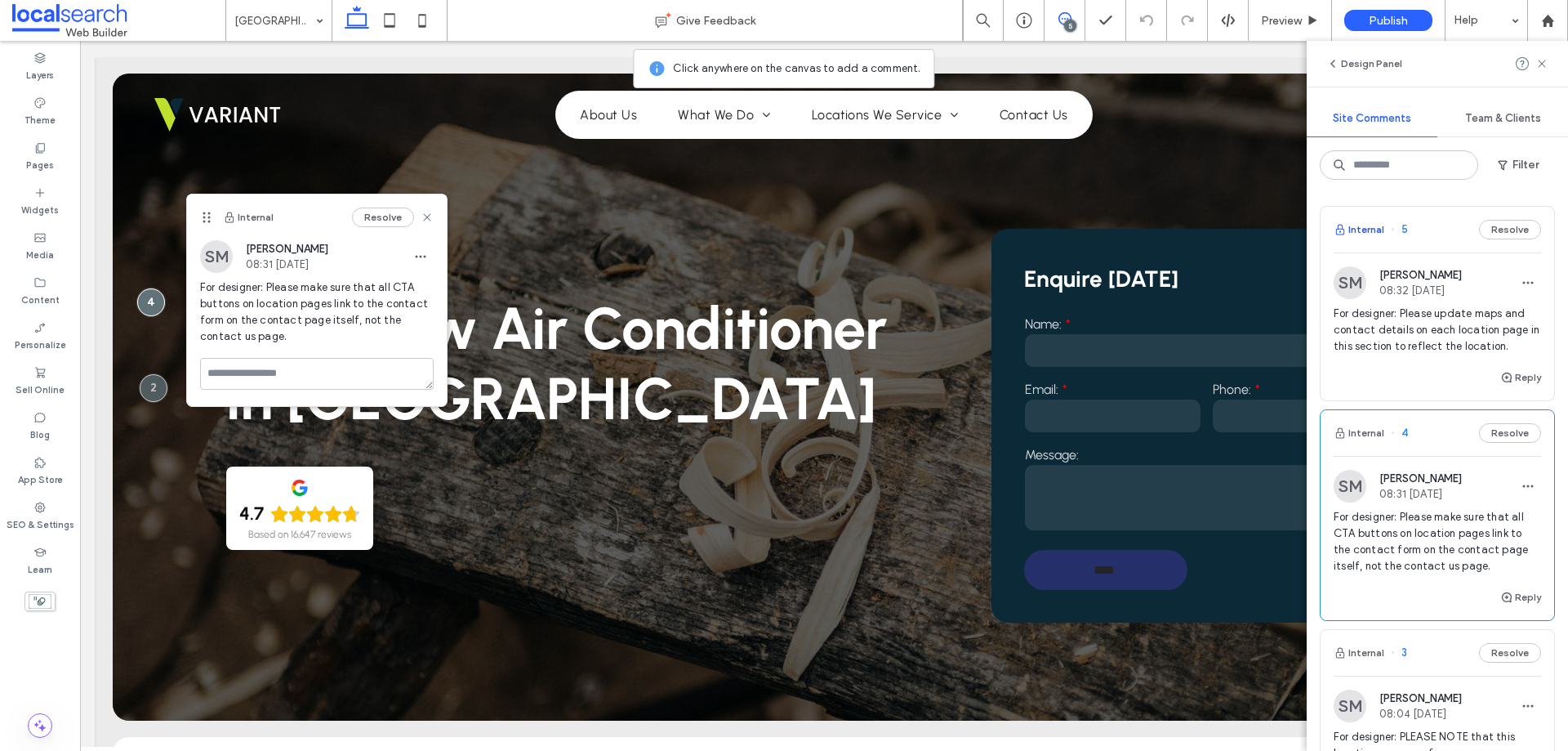
click at [1351, 231] on button "Internal" at bounding box center [1358, 229] width 50 height 19
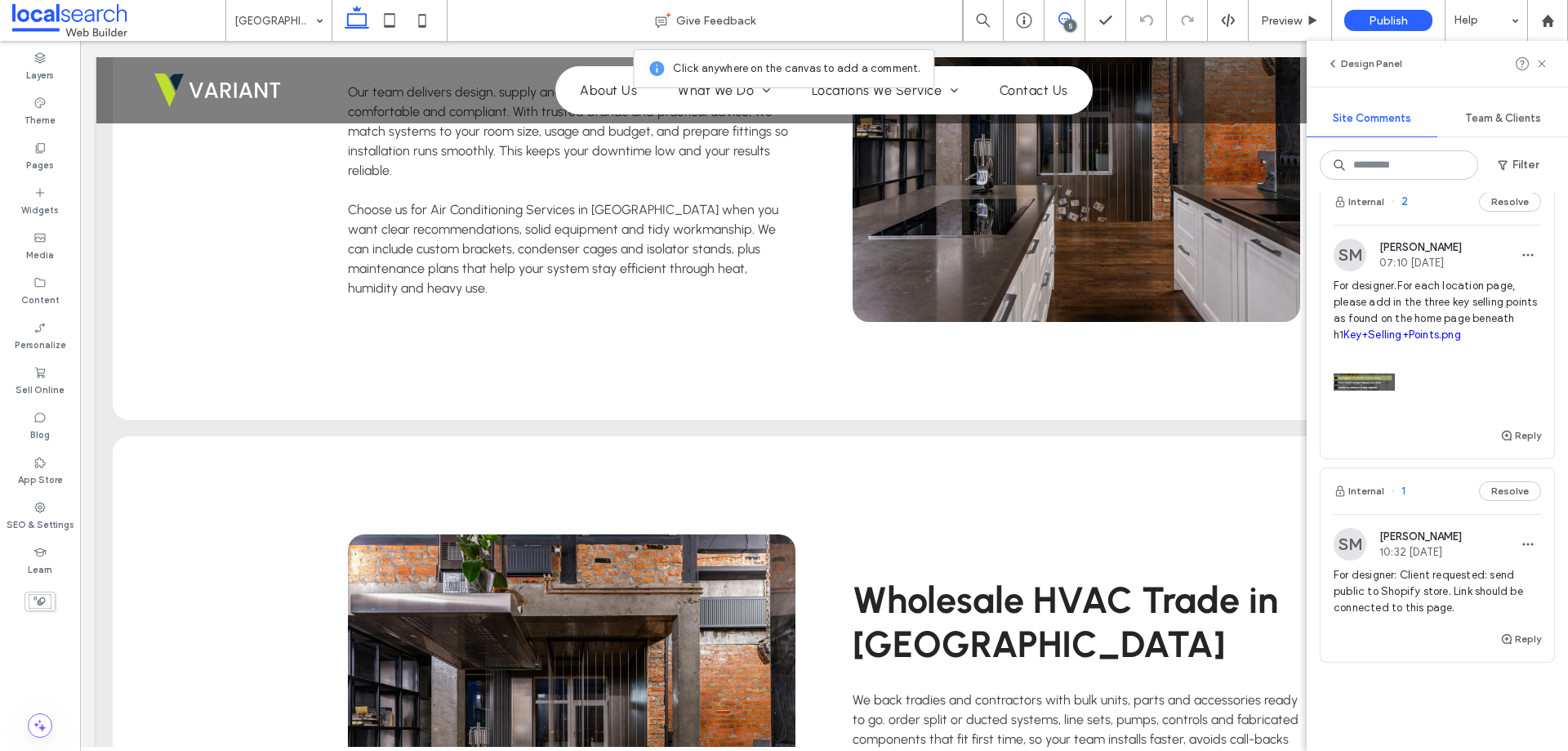
scroll to position [907, 0]
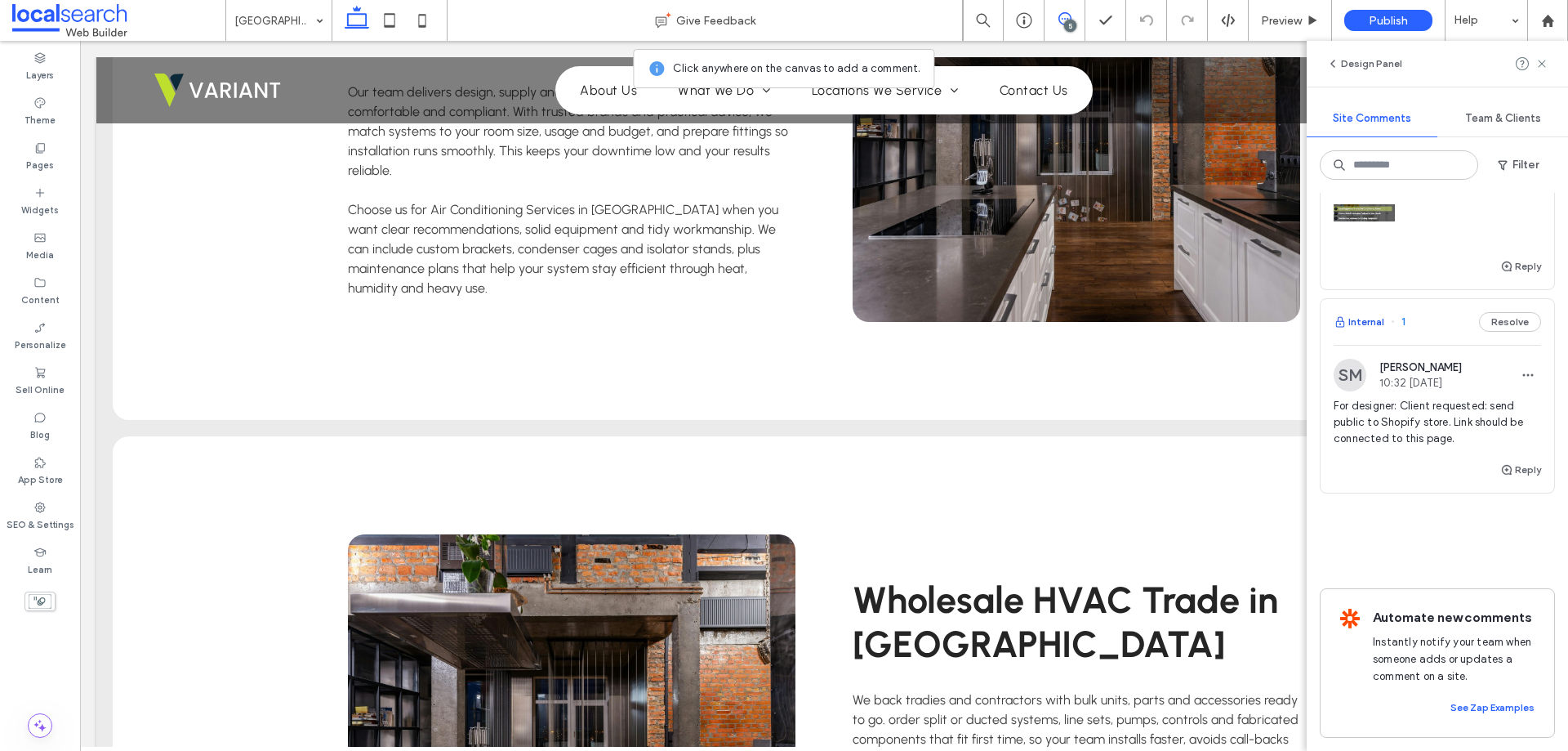
click at [1369, 312] on button "Internal" at bounding box center [1358, 322] width 50 height 19
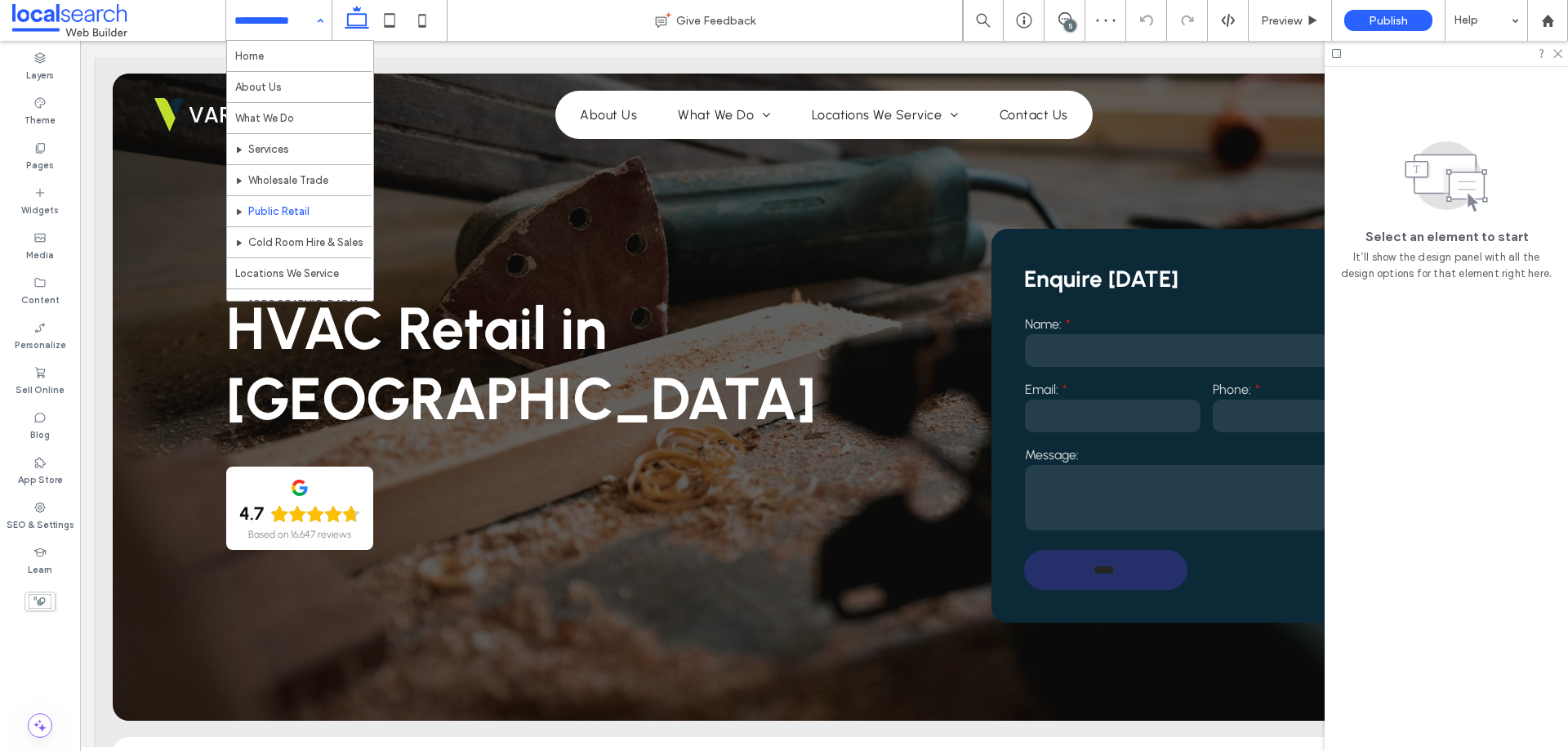
click at [290, 15] on input at bounding box center [275, 20] width 81 height 41
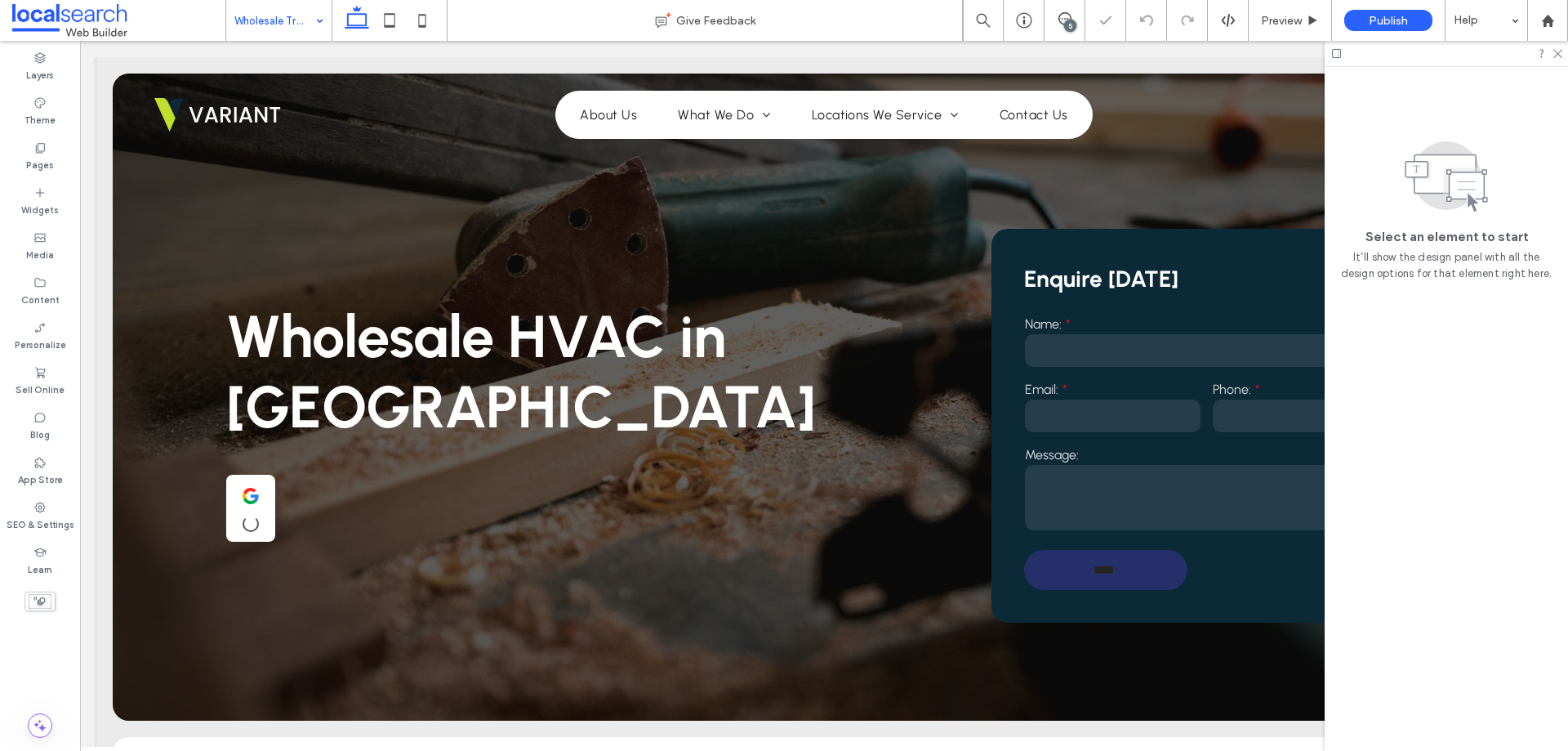
click at [294, 14] on input at bounding box center [275, 20] width 81 height 41
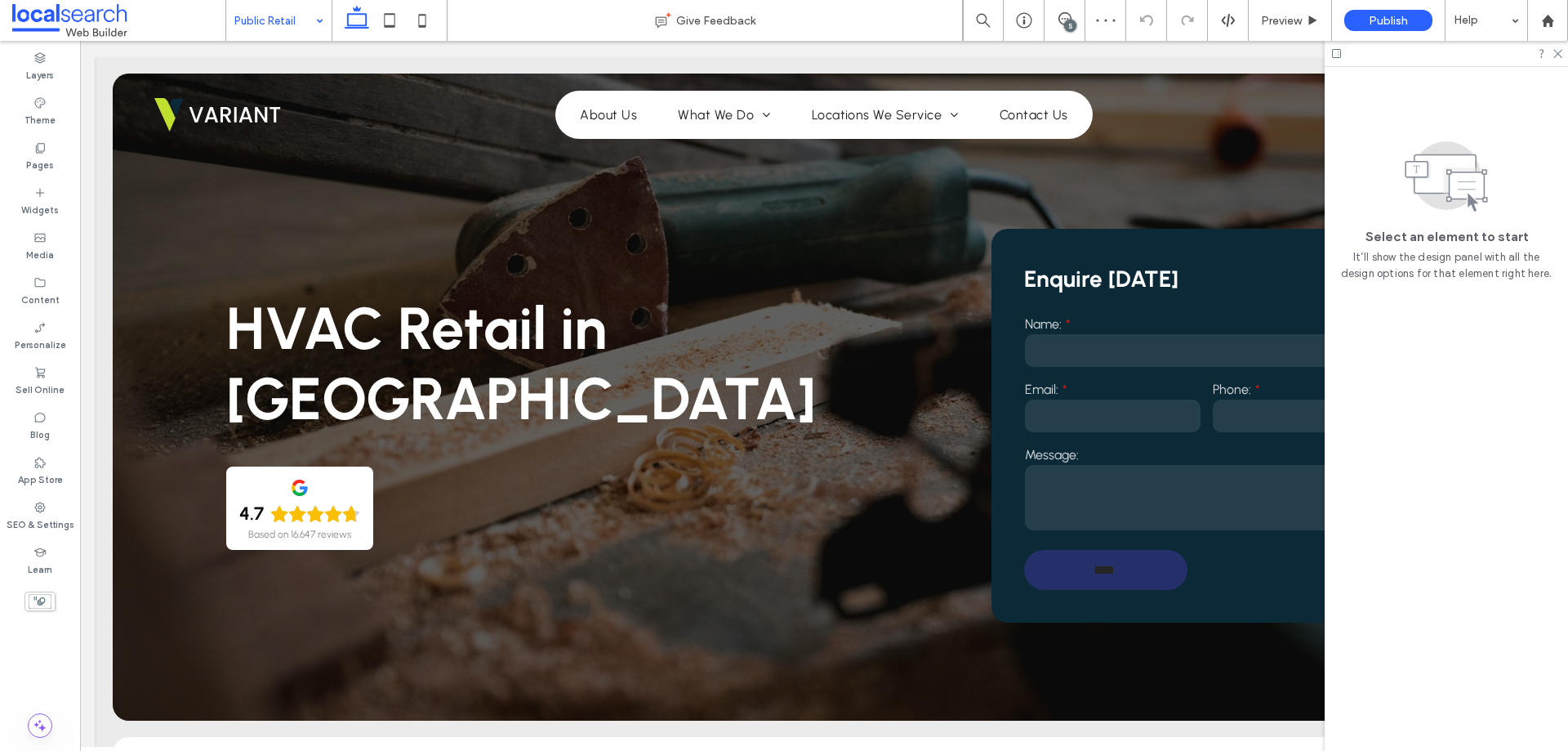
click at [292, 19] on input at bounding box center [275, 20] width 81 height 41
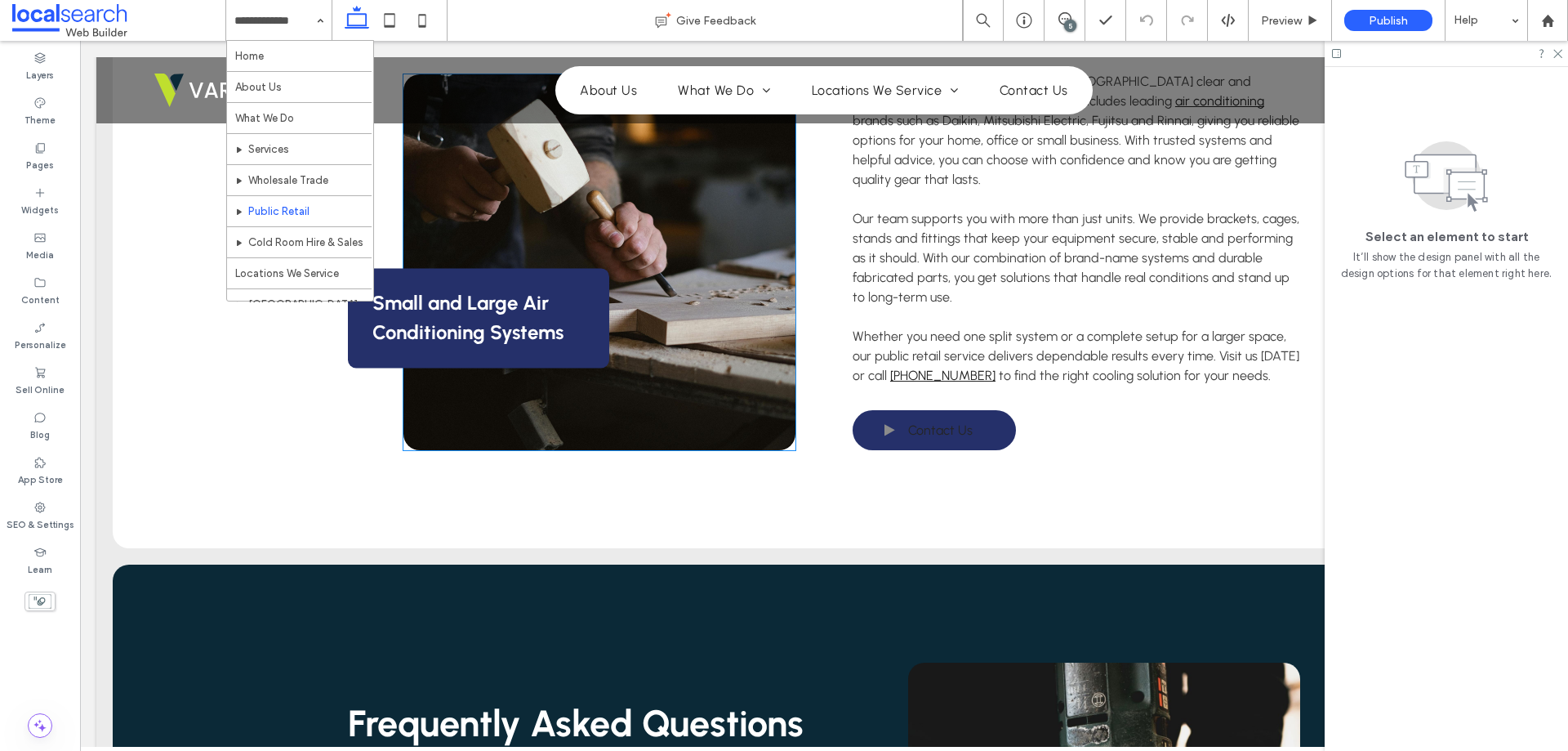
scroll to position [549, 0]
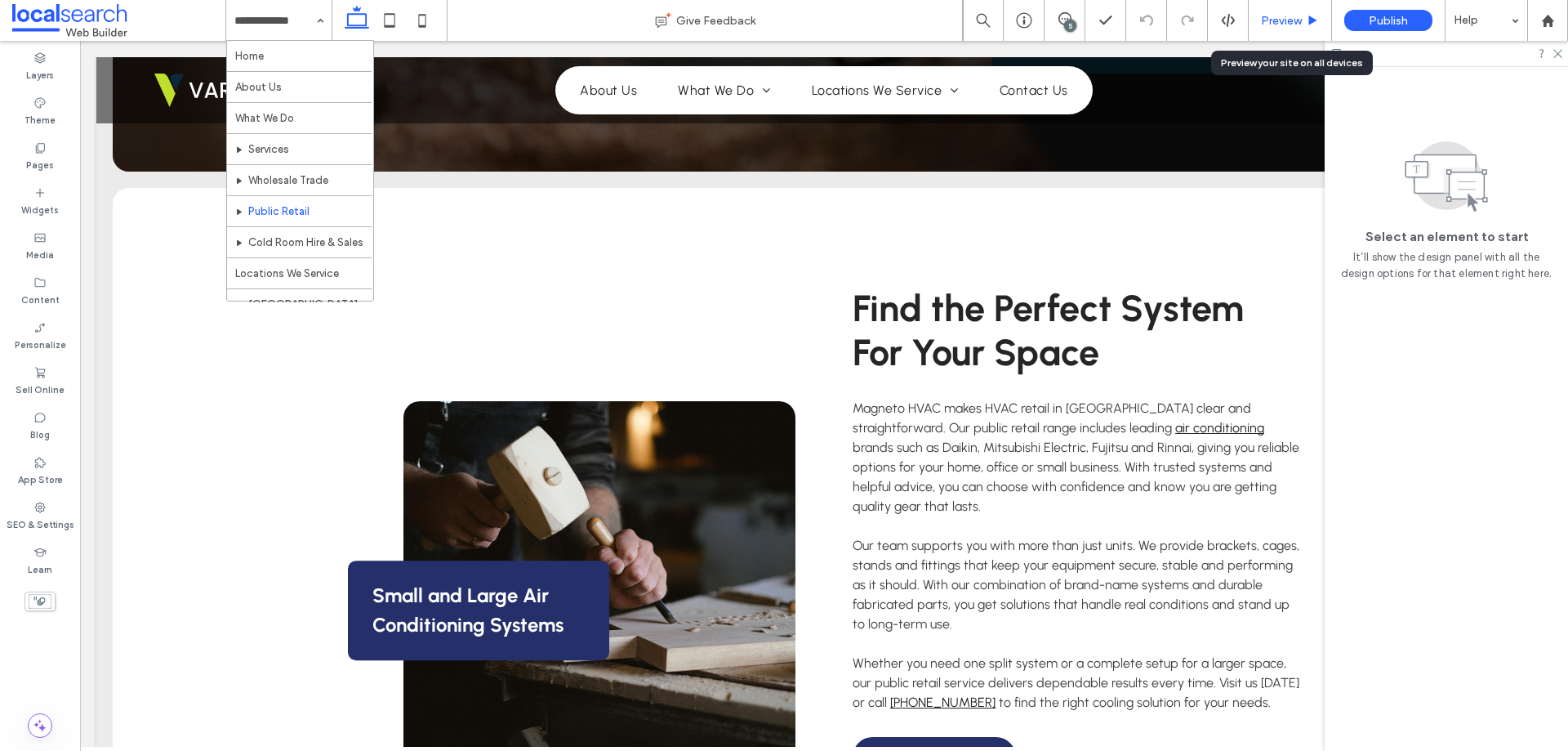
click at [1292, 16] on span "Preview" at bounding box center [1281, 21] width 41 height 14
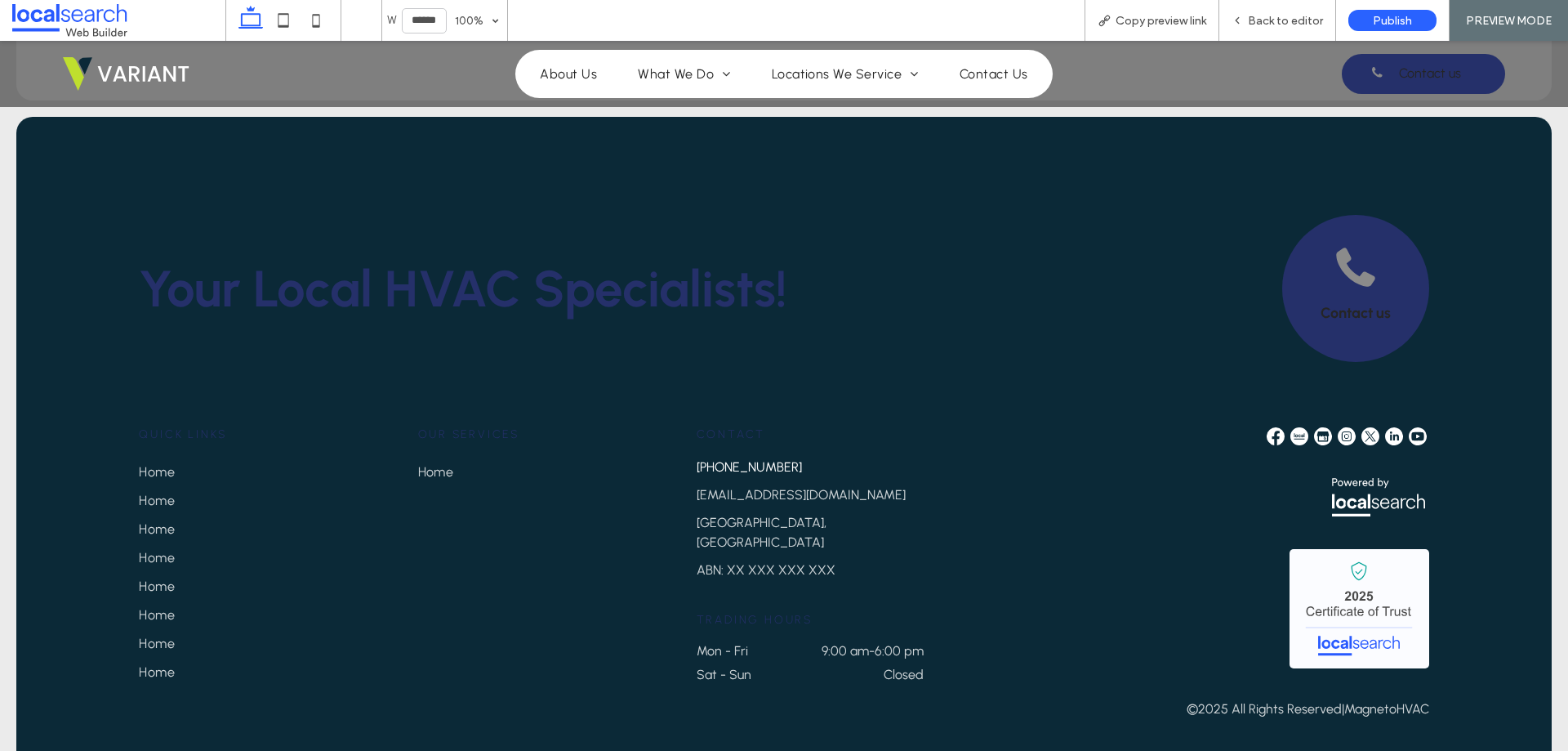
scroll to position [2718, 0]
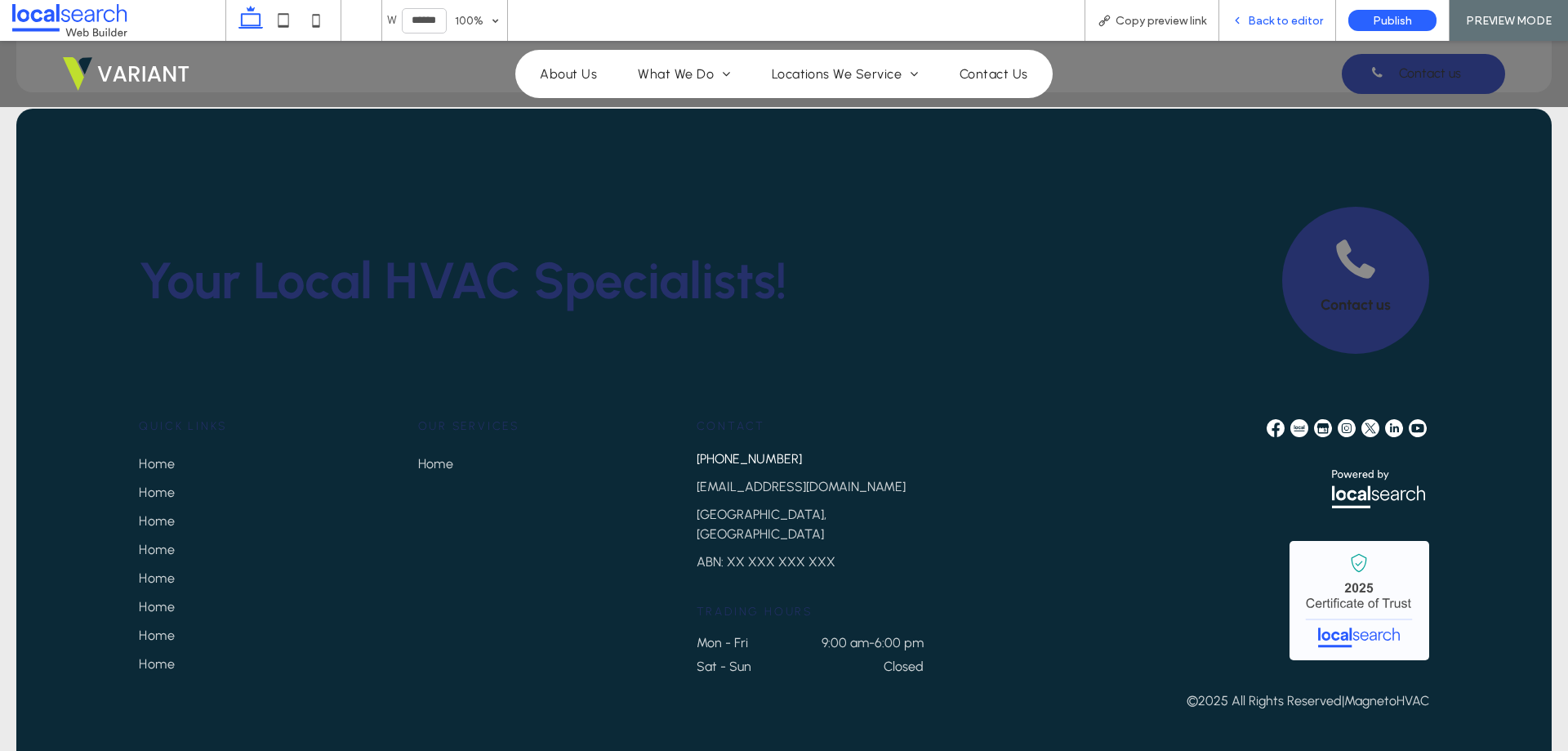
click at [1243, 20] on icon at bounding box center [1237, 20] width 11 height 11
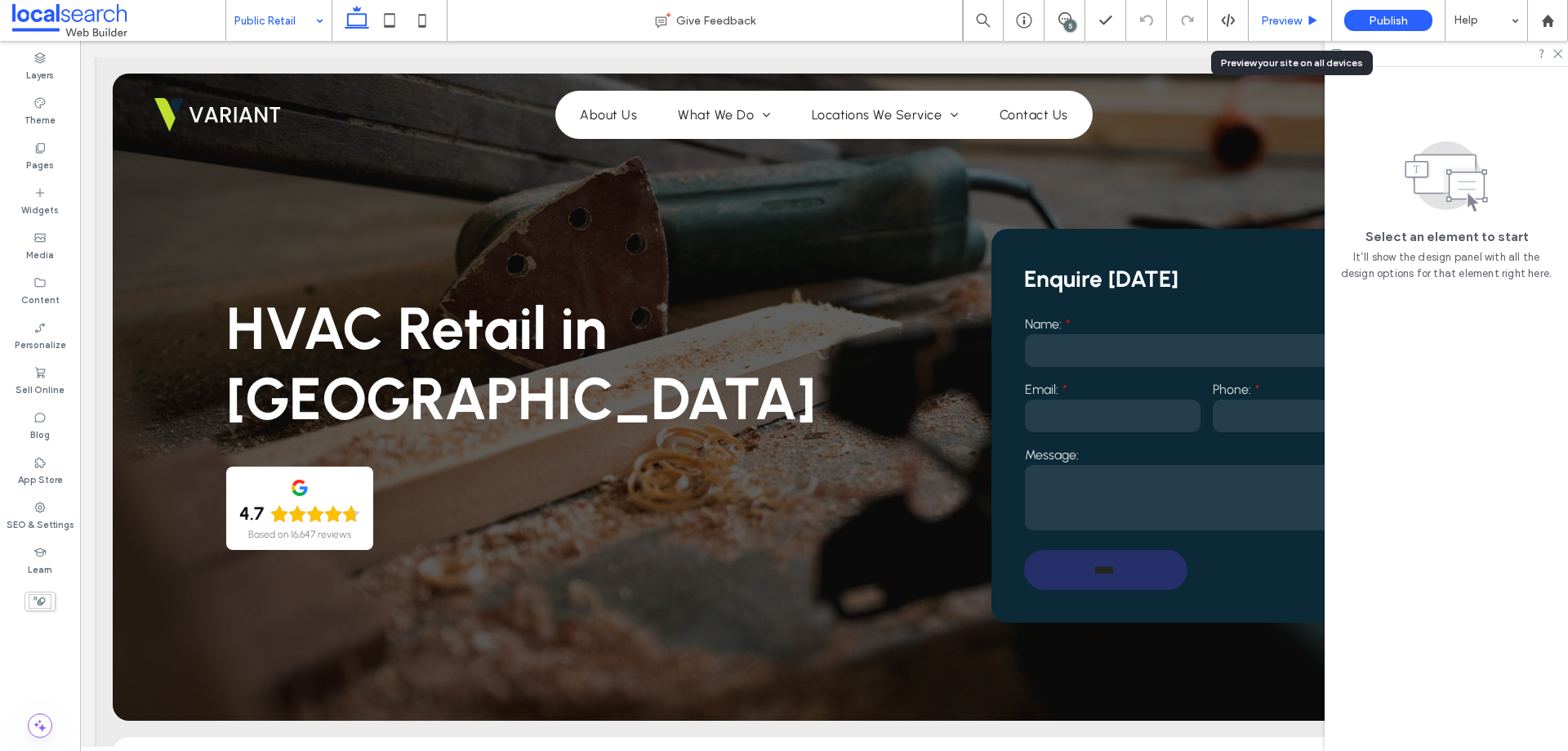
click at [1271, 28] on div "Preview" at bounding box center [1290, 20] width 84 height 41
click at [1275, 21] on span "Preview" at bounding box center [1281, 21] width 41 height 14
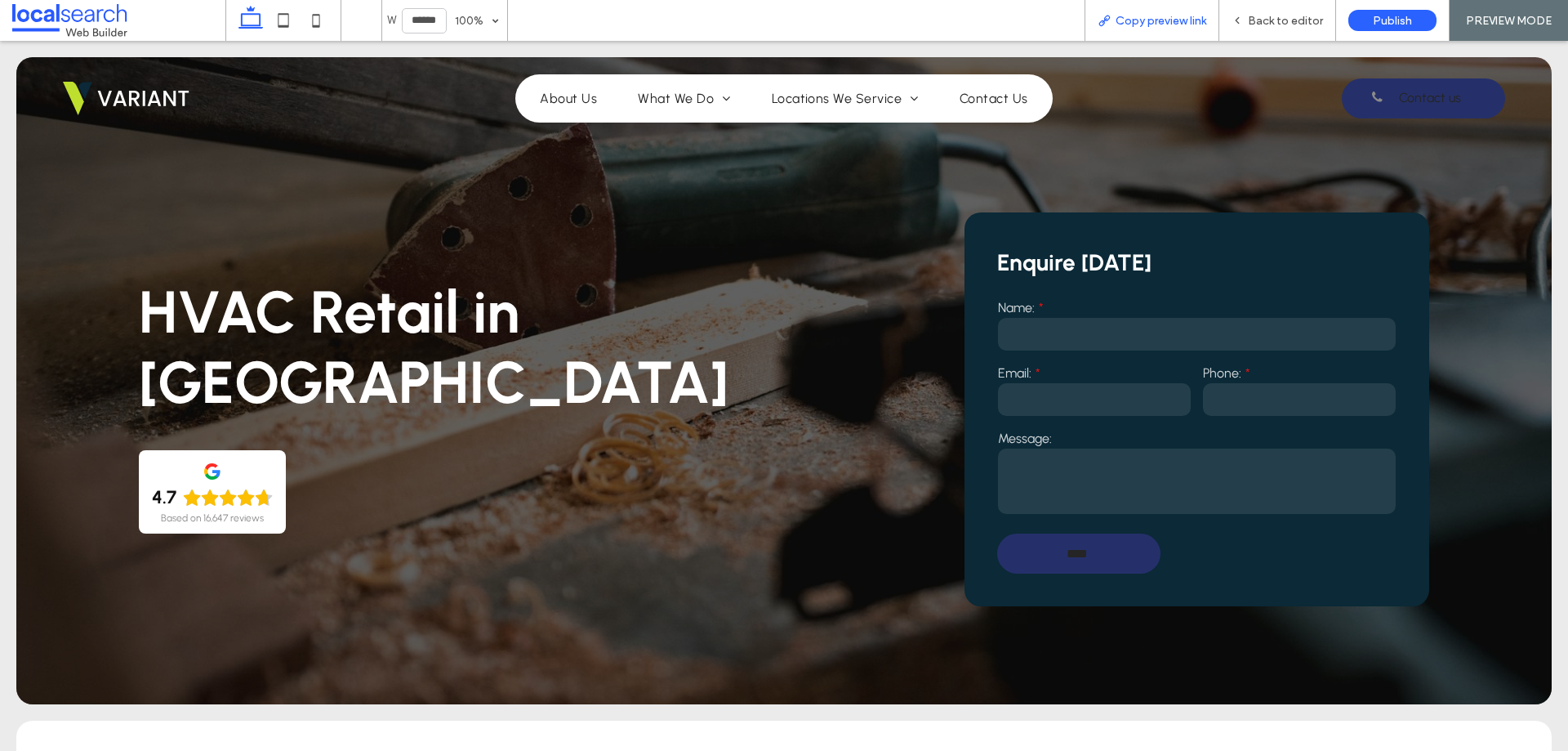
click at [1162, 21] on span "Copy preview link" at bounding box center [1160, 21] width 91 height 14
click at [1265, 23] on span "Back to editor" at bounding box center [1284, 21] width 75 height 14
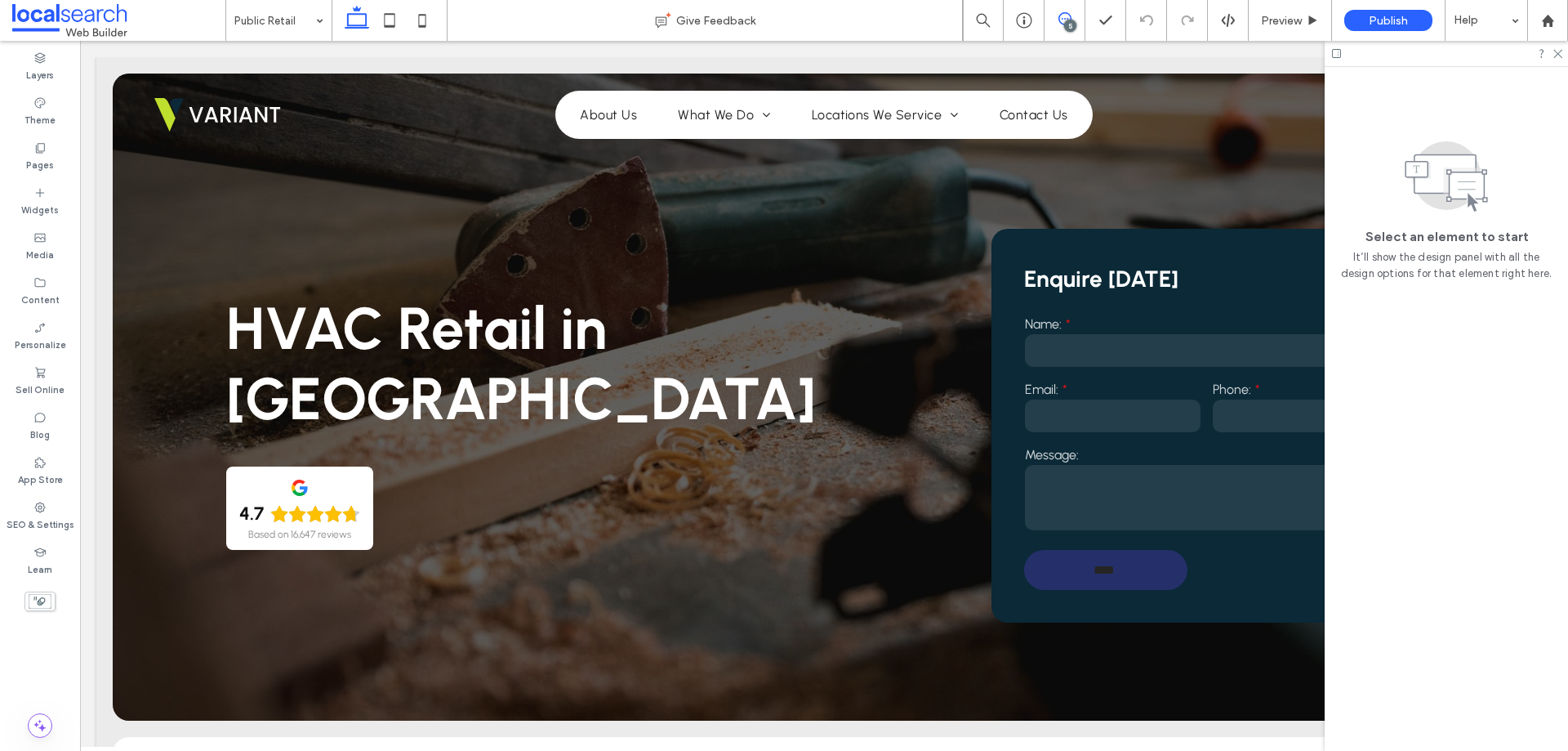
click at [1074, 19] on span at bounding box center [1064, 19] width 40 height 13
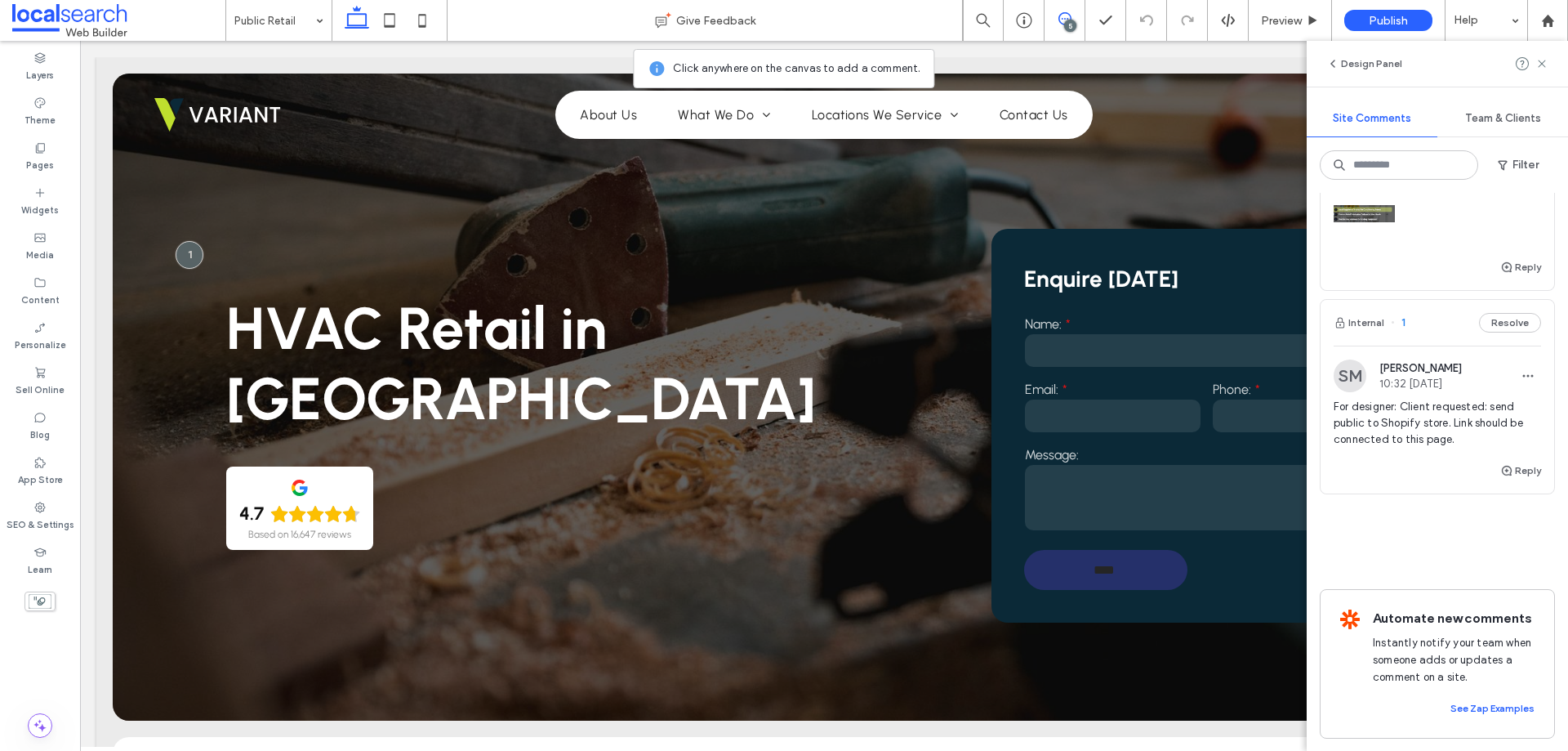
scroll to position [907, 0]
click at [1357, 312] on button "Internal" at bounding box center [1358, 322] width 50 height 19
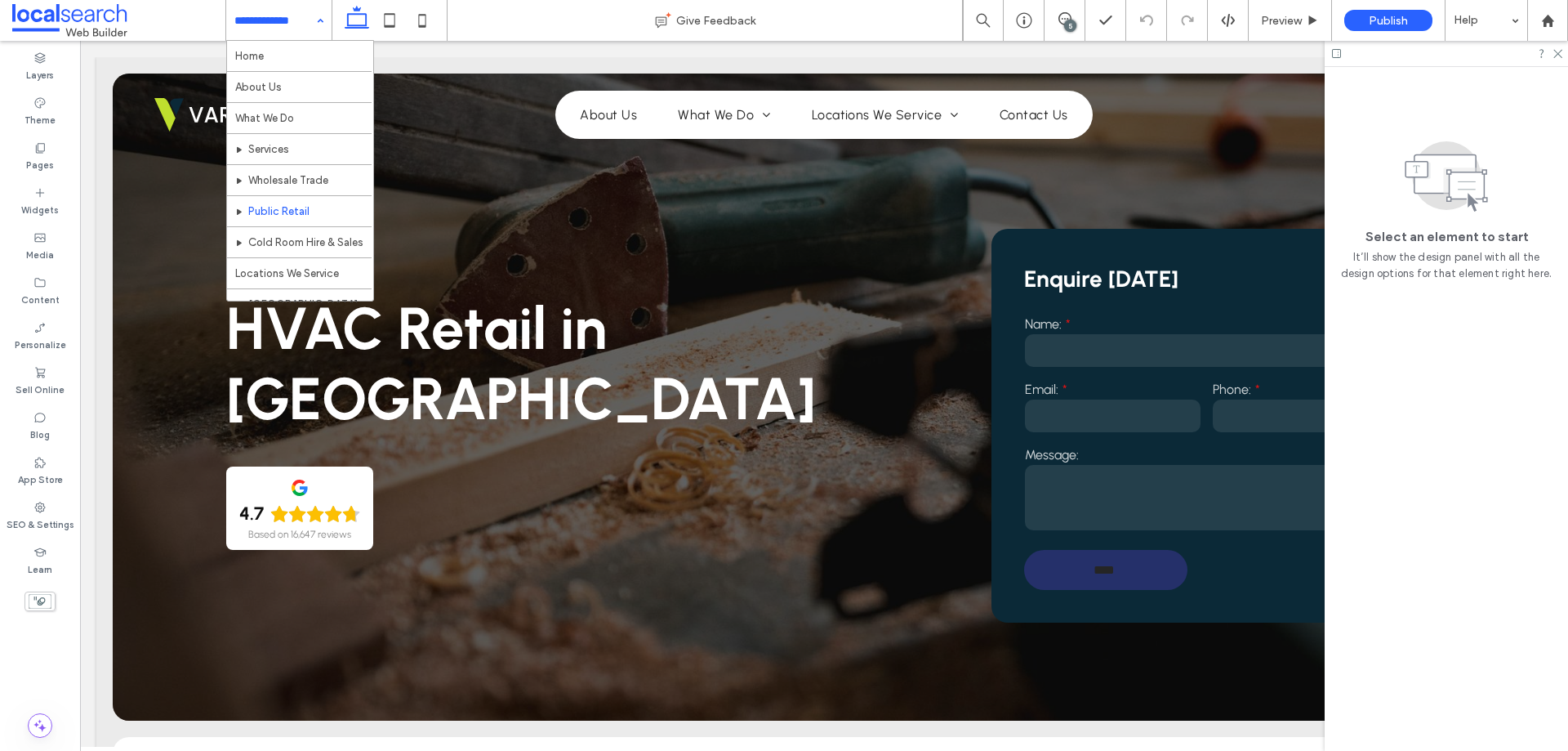
scroll to position [0, 0]
click at [319, 26] on div "Home About Us What We Do Services Wholesale Trade Public Retail Cold Room Hire …" at bounding box center [279, 20] width 106 height 41
